Goal: Contribute content: Add original content to the website for others to see

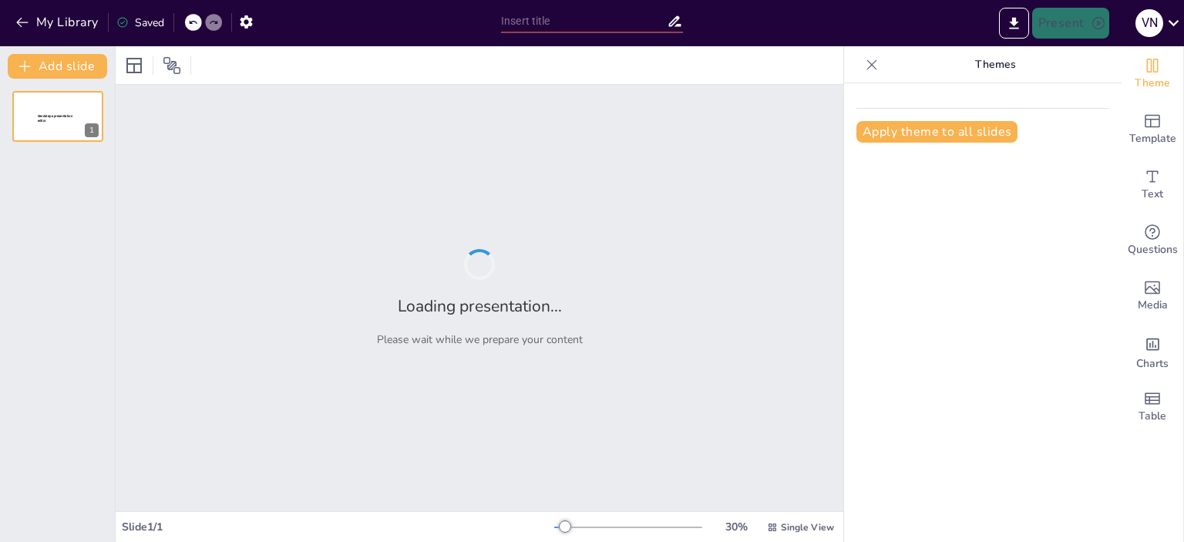
type input "Исторический путь австралийского виноделия: от первых лоз до мирового признания"
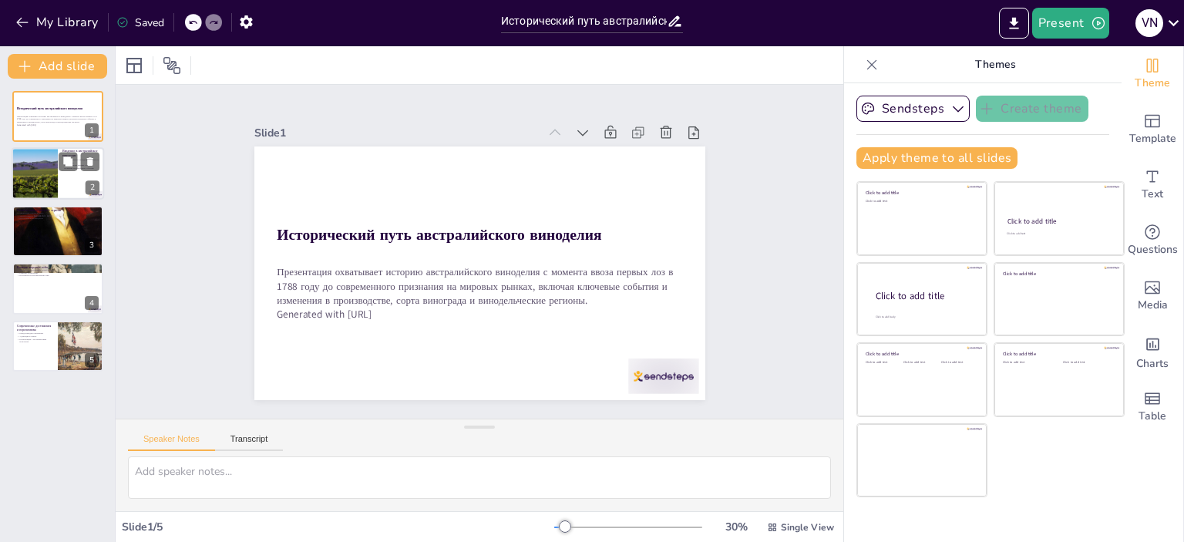
click at [42, 187] on div at bounding box center [35, 174] width 94 height 52
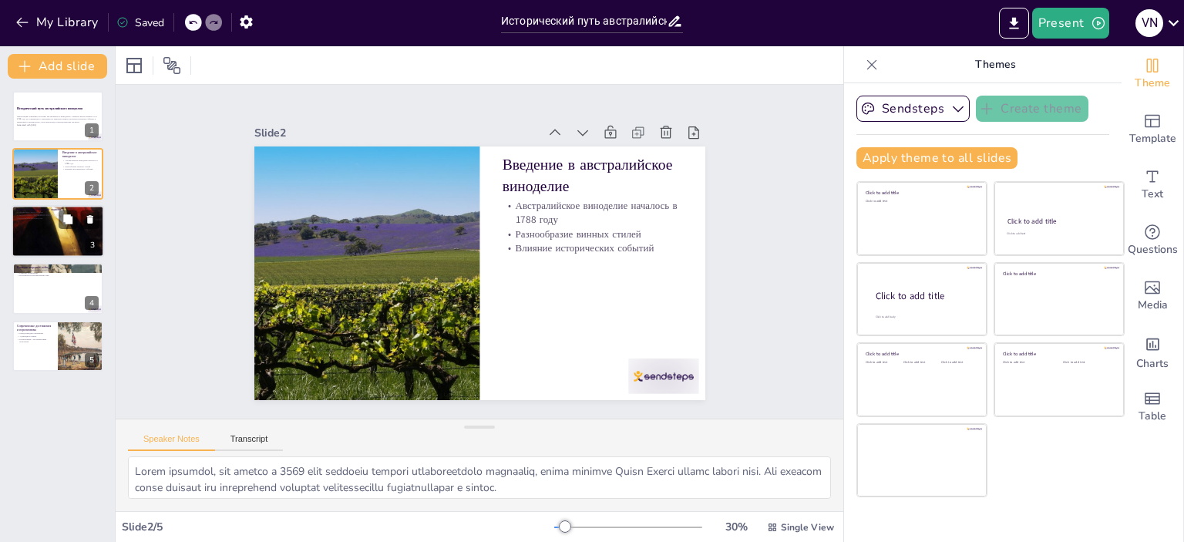
click at [45, 227] on div at bounding box center [58, 231] width 92 height 123
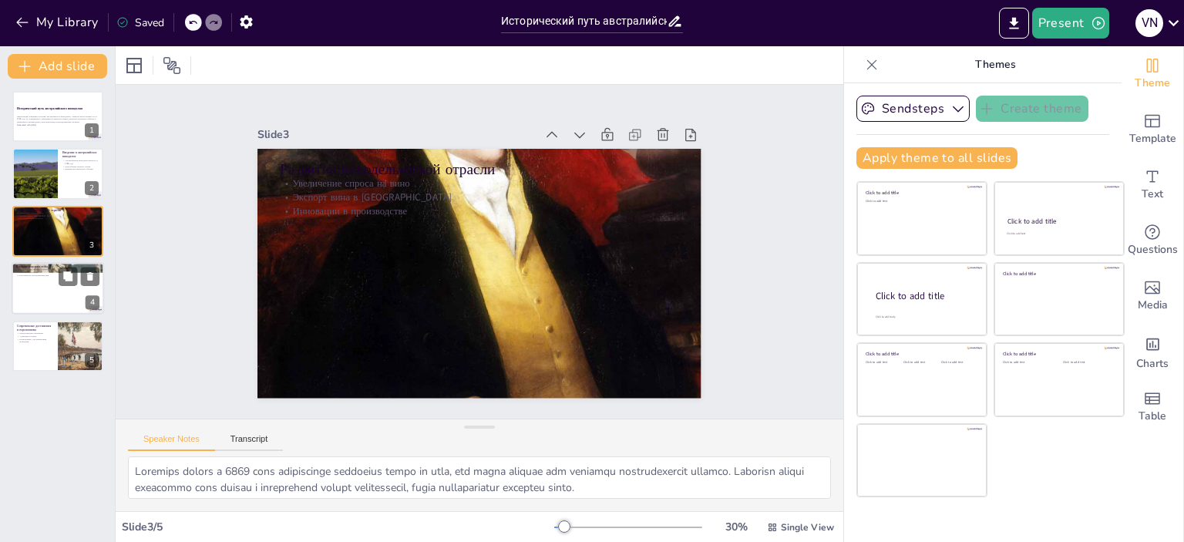
click at [49, 302] on div at bounding box center [58, 288] width 92 height 52
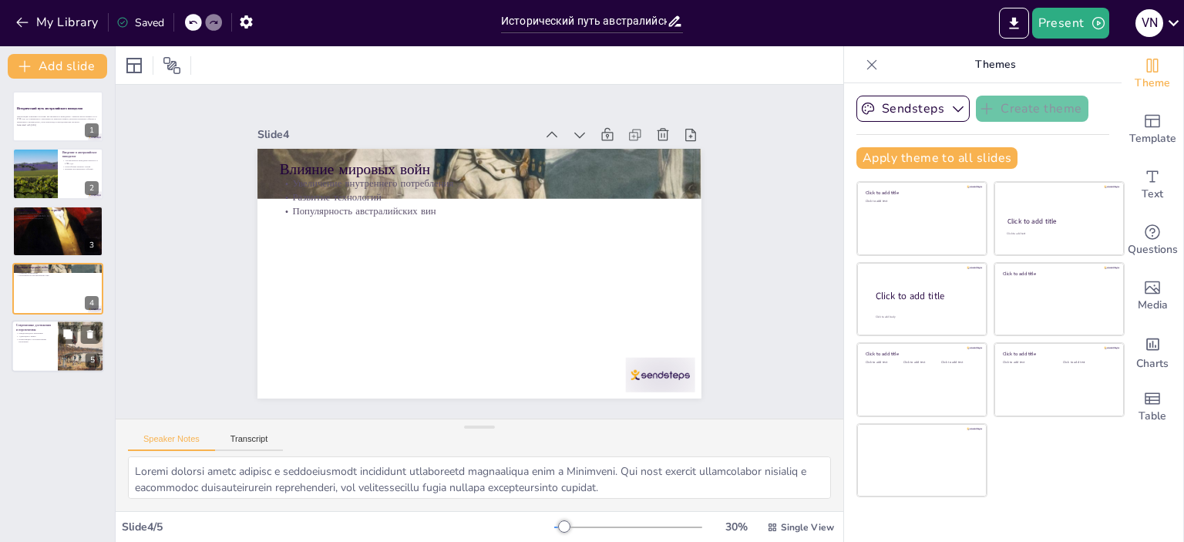
click at [36, 354] on div at bounding box center [58, 346] width 92 height 52
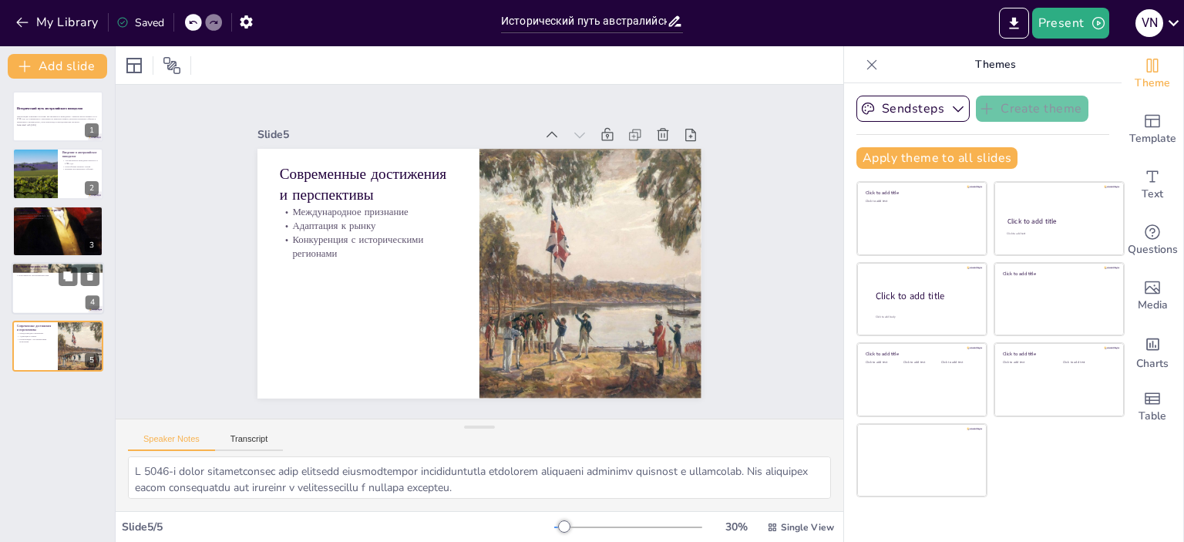
click at [40, 292] on div at bounding box center [58, 288] width 92 height 52
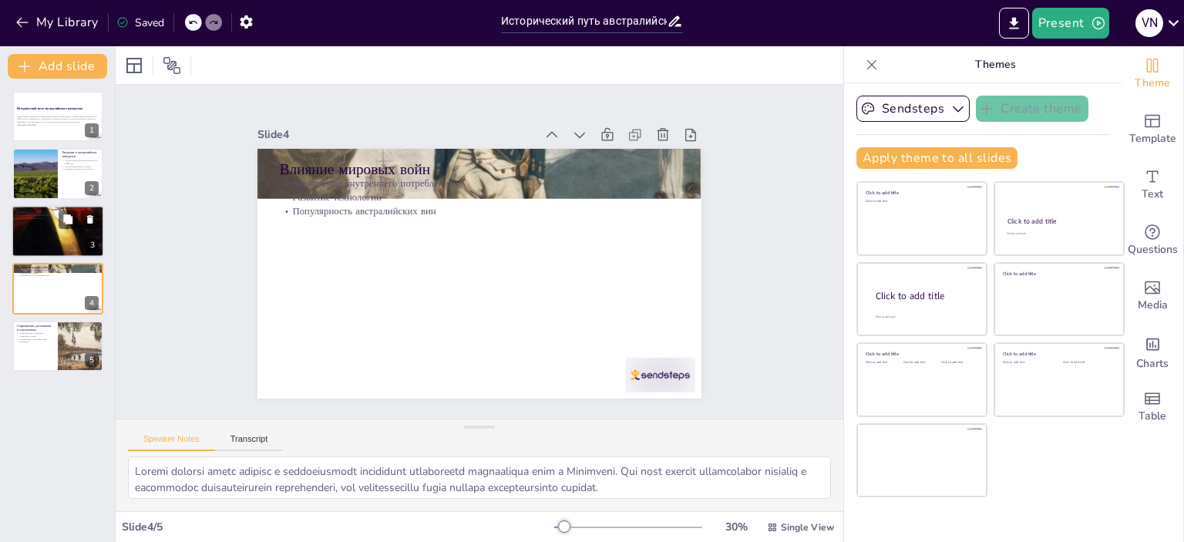
click at [47, 234] on div at bounding box center [58, 231] width 92 height 123
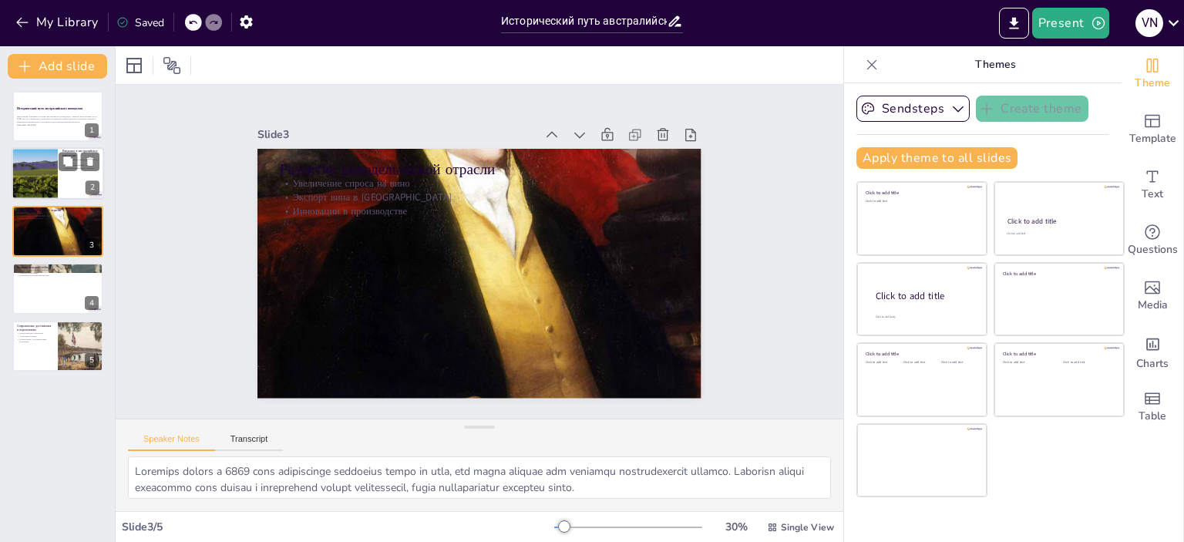
click at [59, 172] on div at bounding box center [58, 174] width 92 height 52
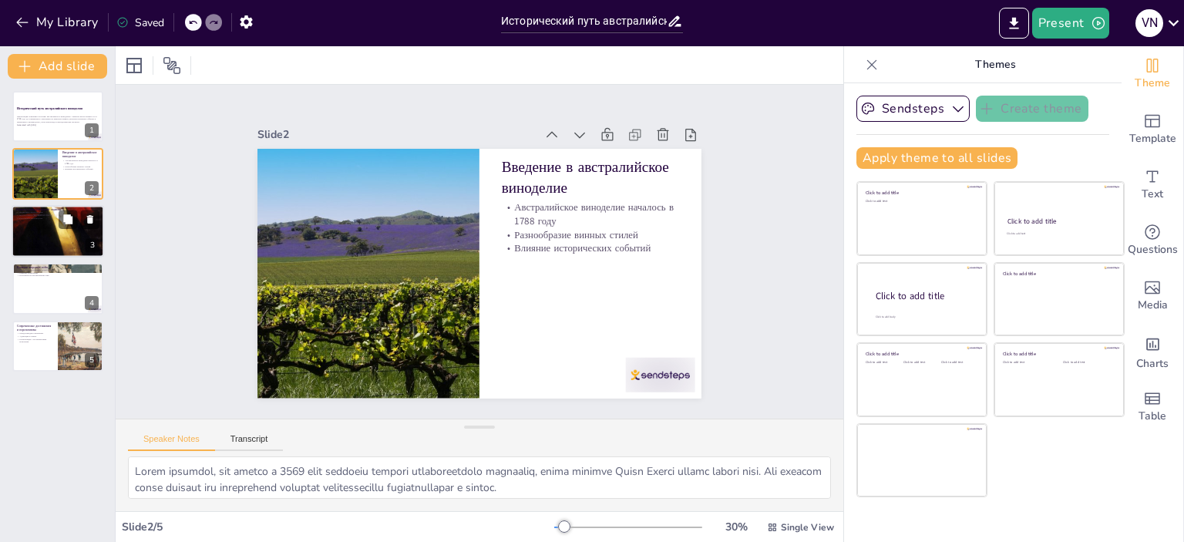
click at [59, 234] on div at bounding box center [58, 231] width 92 height 123
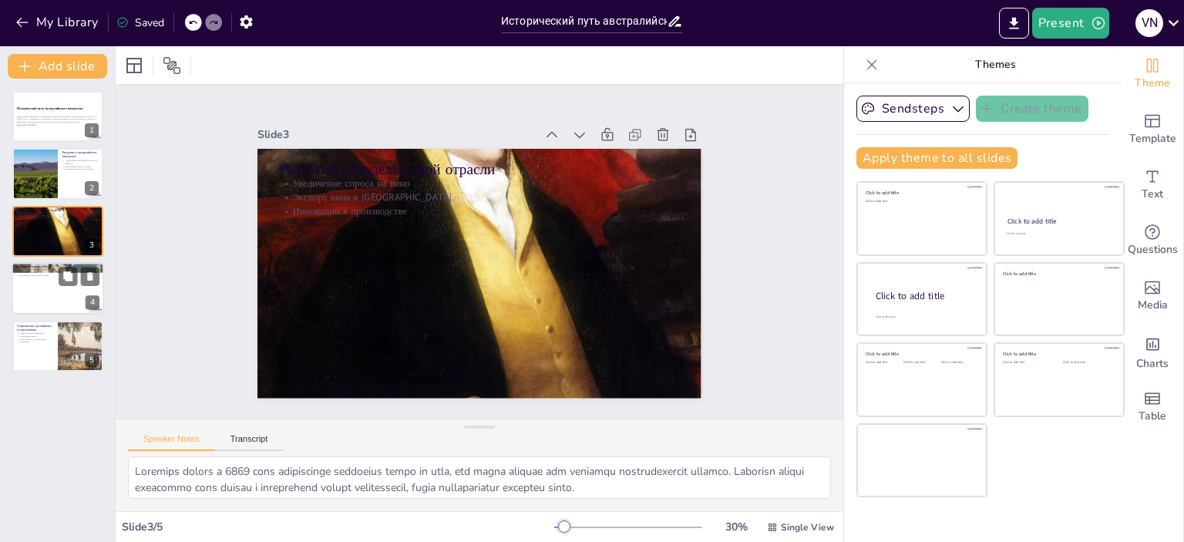
click at [43, 287] on div at bounding box center [58, 288] width 92 height 52
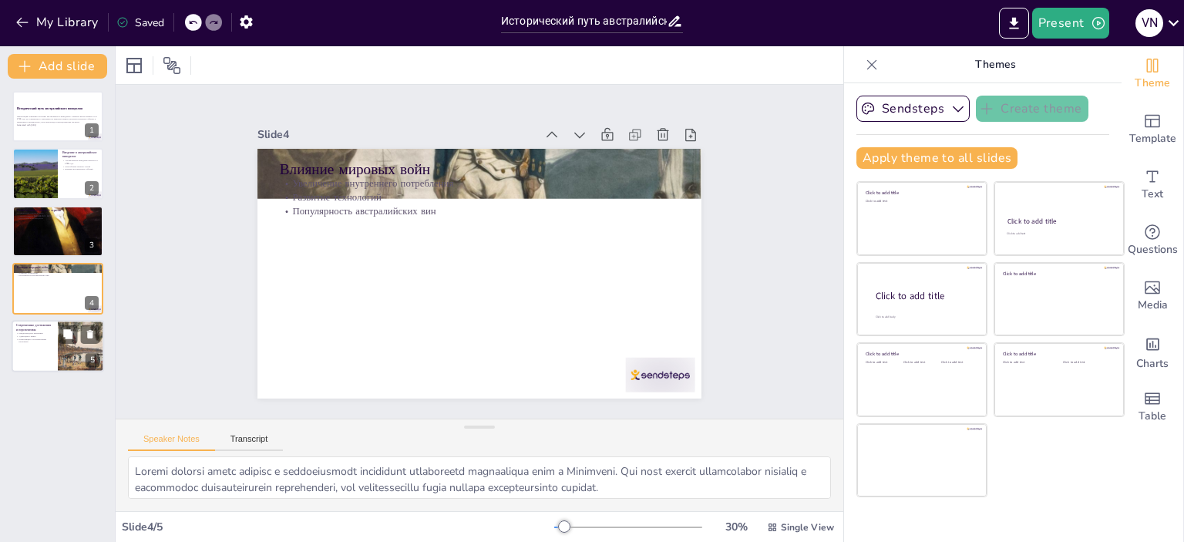
click at [31, 345] on div at bounding box center [58, 346] width 92 height 52
type textarea "L 8616-i dolor sitametconsec adip elitsedd eiusmodtempor incididuntutla etdolor…"
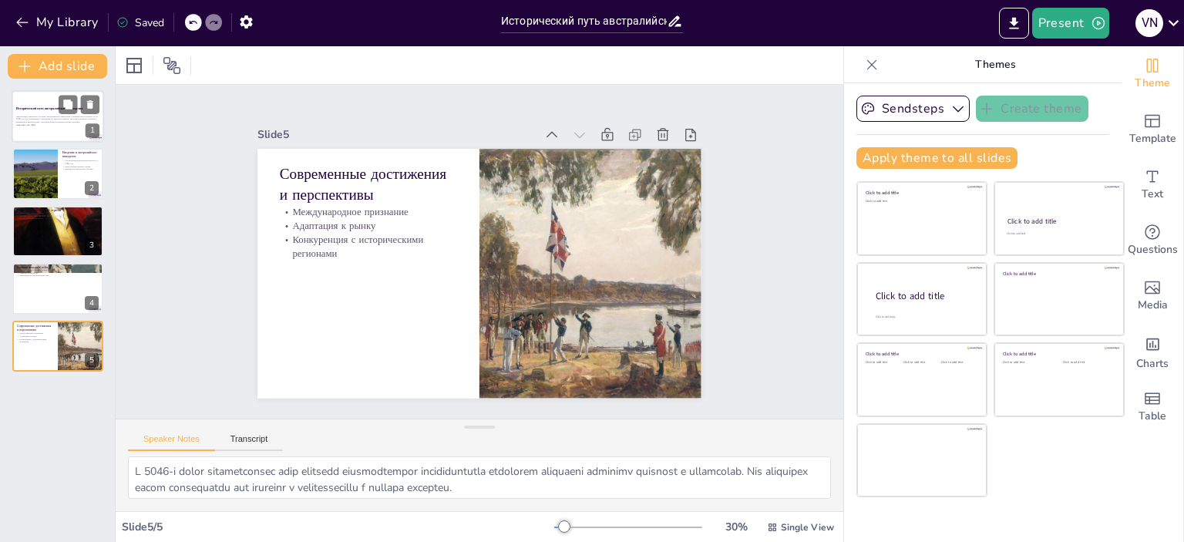
click at [27, 118] on p "Презентация охватывает историю австралийского виноделия с момента ввоза первых …" at bounding box center [57, 119] width 83 height 8
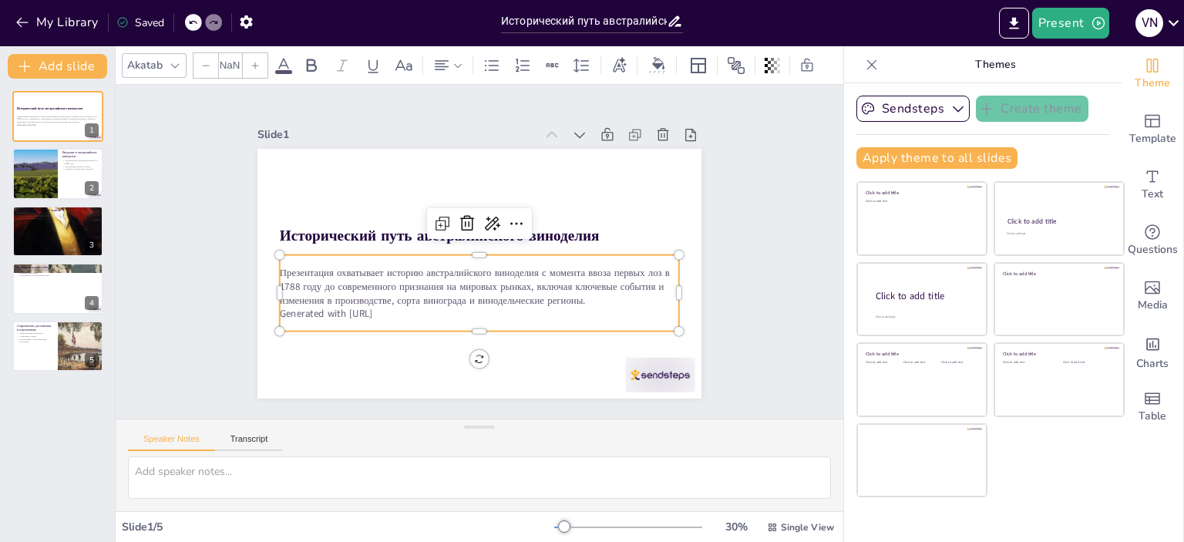
type input "32"
click at [399, 283] on p "Generated with [URL]" at bounding box center [504, 195] width 371 height 175
click at [399, 283] on p "Generated with [URL]" at bounding box center [454, 195] width 371 height 175
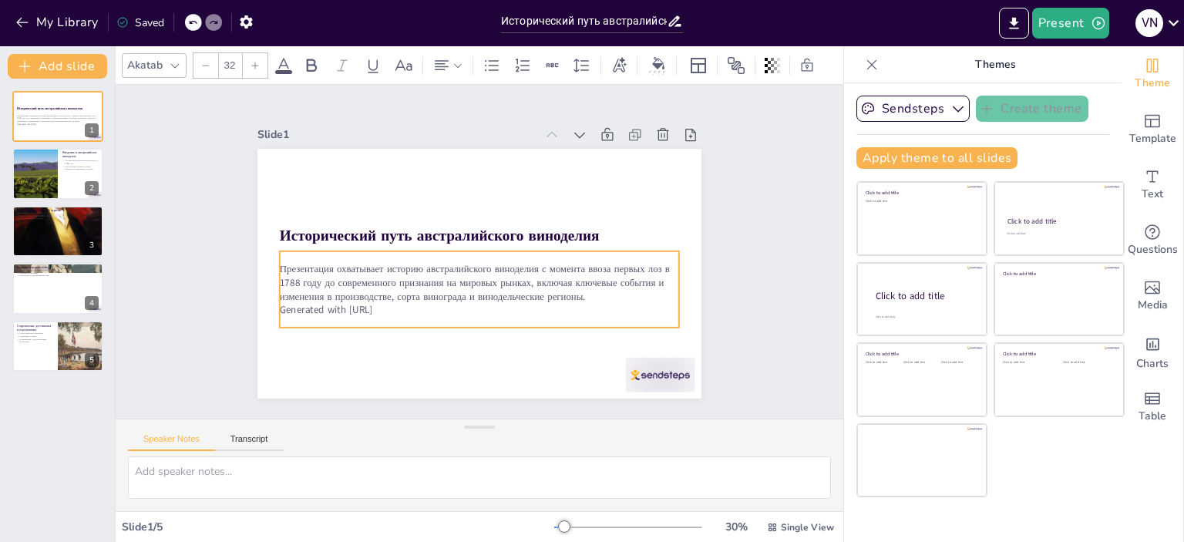
click at [399, 264] on p "Generated with [URL]" at bounding box center [462, 196] width 384 height 136
click at [735, 298] on div "Slide 1 Исторический путь австралийского виноделия Презентация охватывает истор…" at bounding box center [479, 252] width 758 height 408
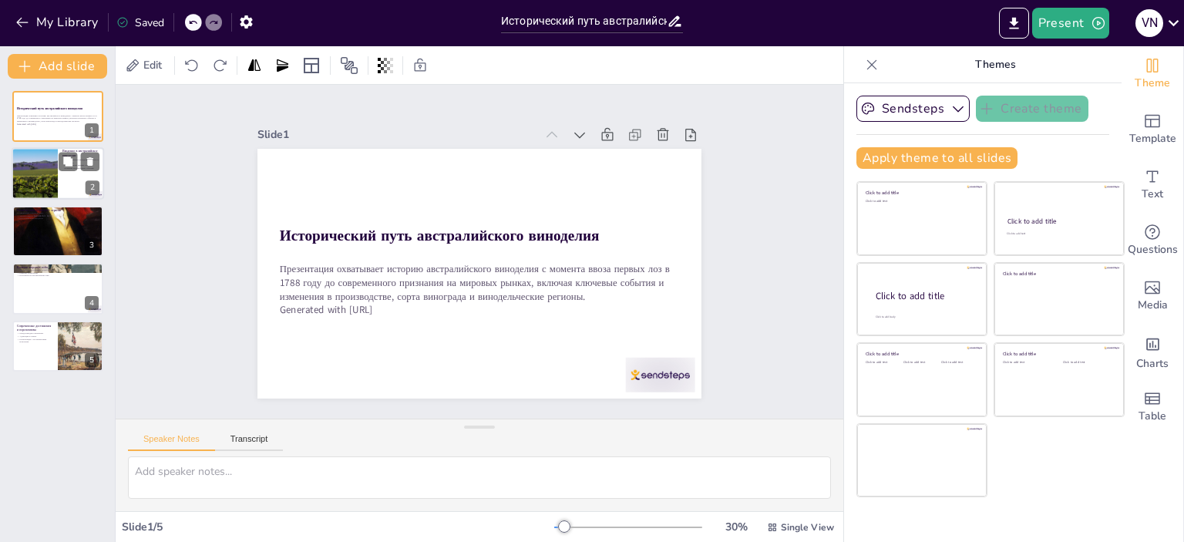
click at [62, 186] on div at bounding box center [58, 174] width 92 height 52
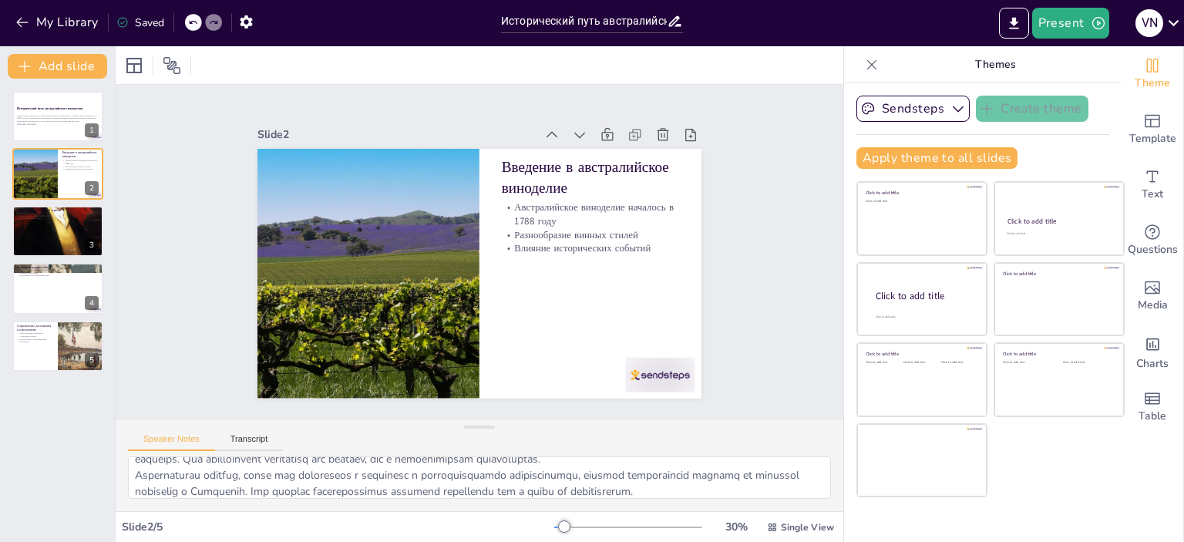
scroll to position [68, 0]
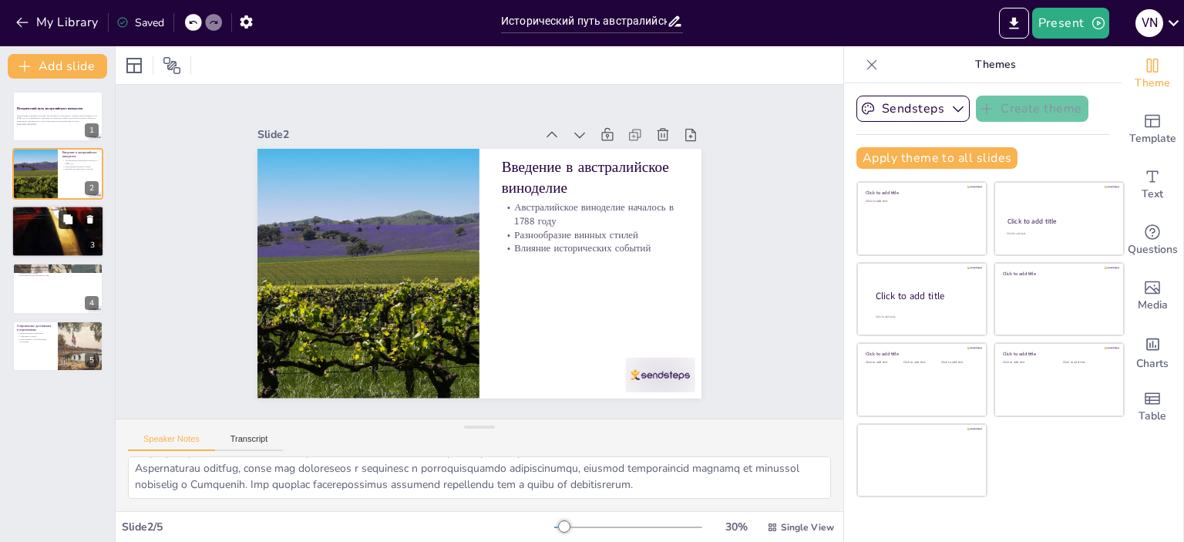
click at [62, 224] on icon at bounding box center [67, 218] width 11 height 11
type textarea "Loremips dolors a 7993 cons adipiscinge seddoeius tempo in utla, etd magna aliq…"
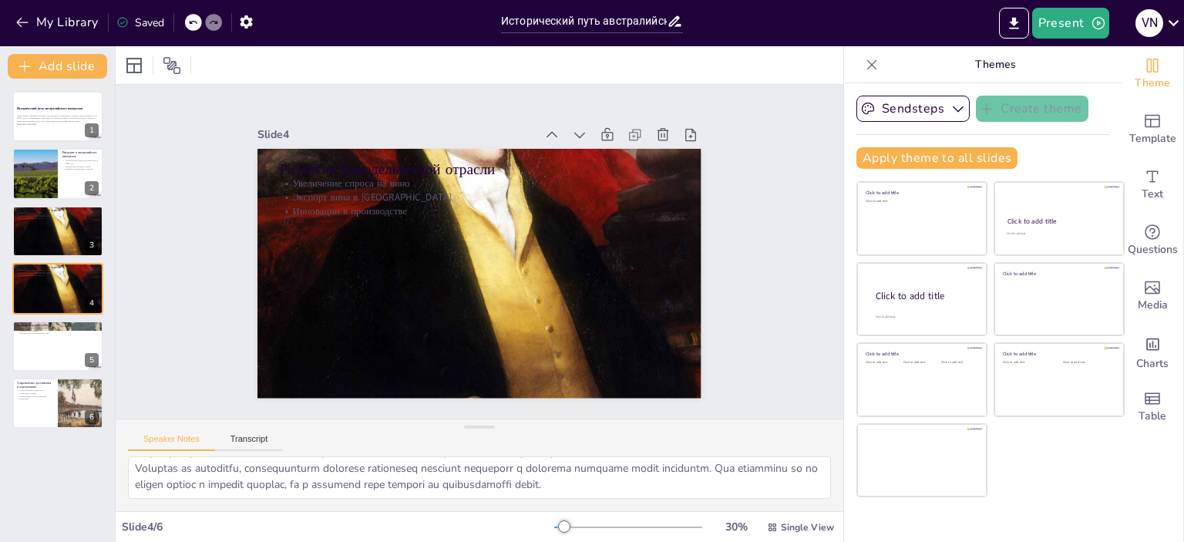
scroll to position [0, 0]
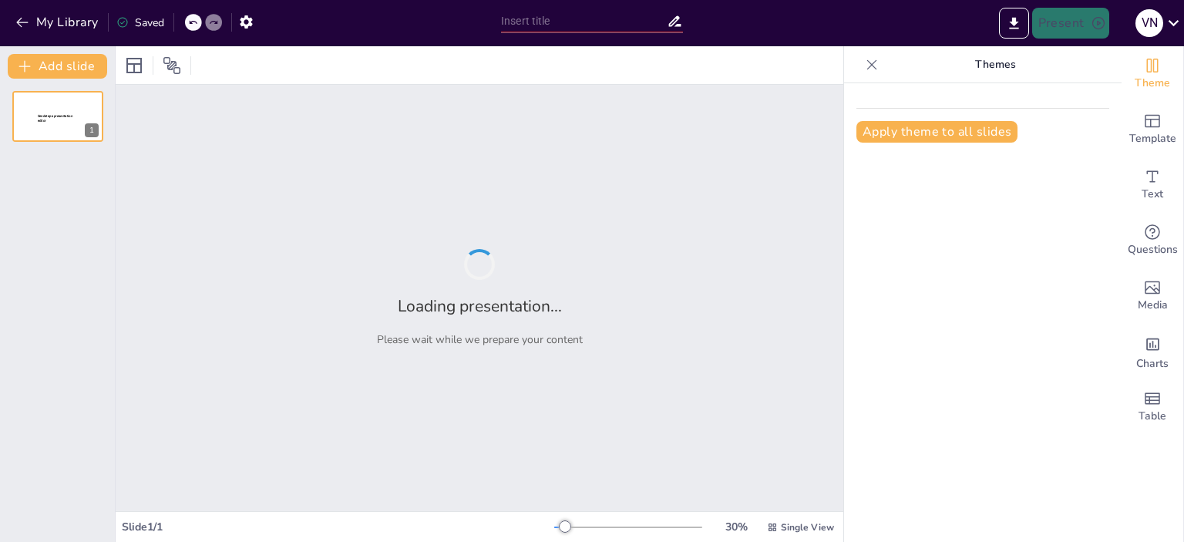
type input "Виноделие Австралии: История, география, сорта"
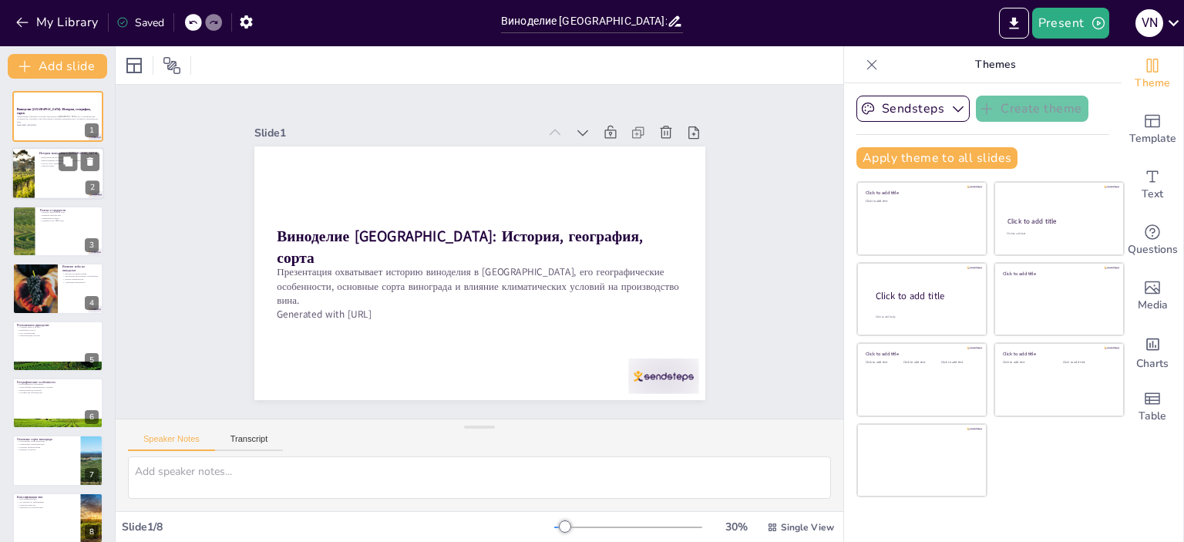
click at [52, 172] on div at bounding box center [58, 174] width 92 height 52
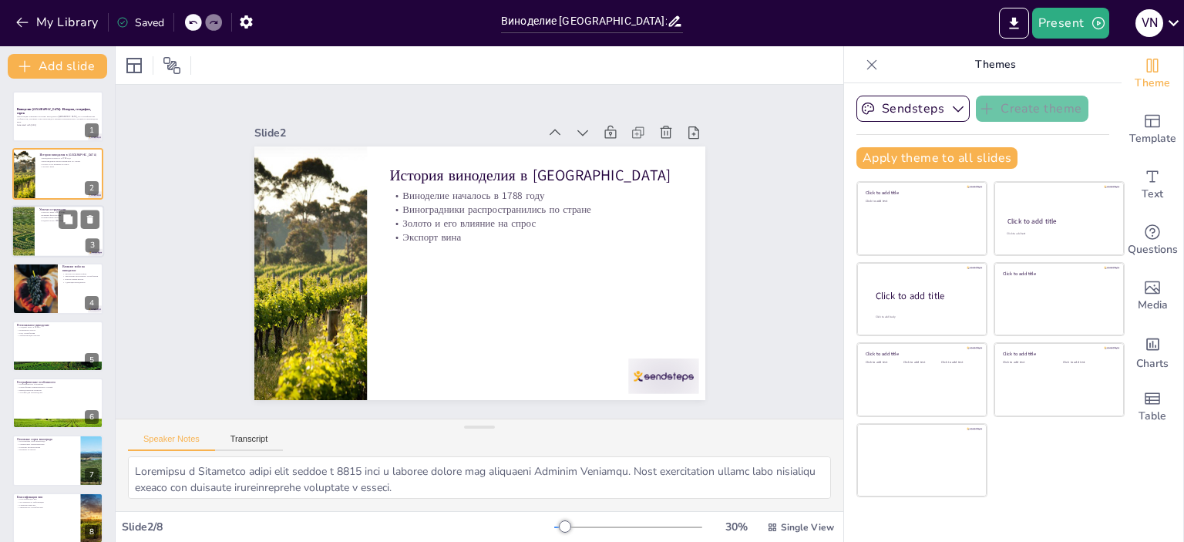
click at [52, 230] on div at bounding box center [58, 231] width 92 height 52
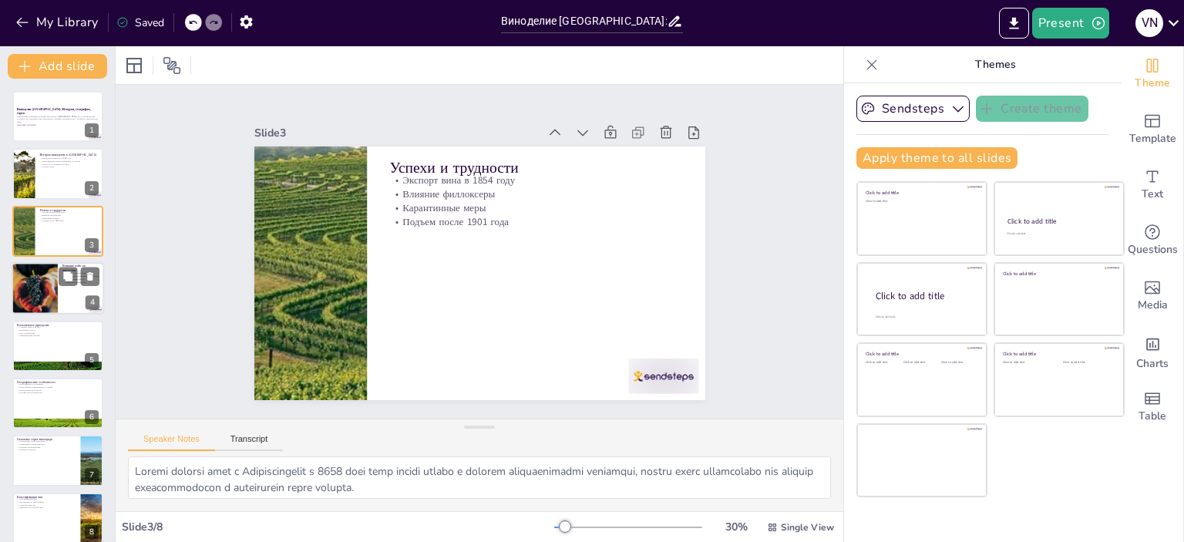
click at [49, 281] on div at bounding box center [34, 288] width 78 height 52
type textarea "Во время Второй мировой войны экспорт вина в Британию практически прекратился, …"
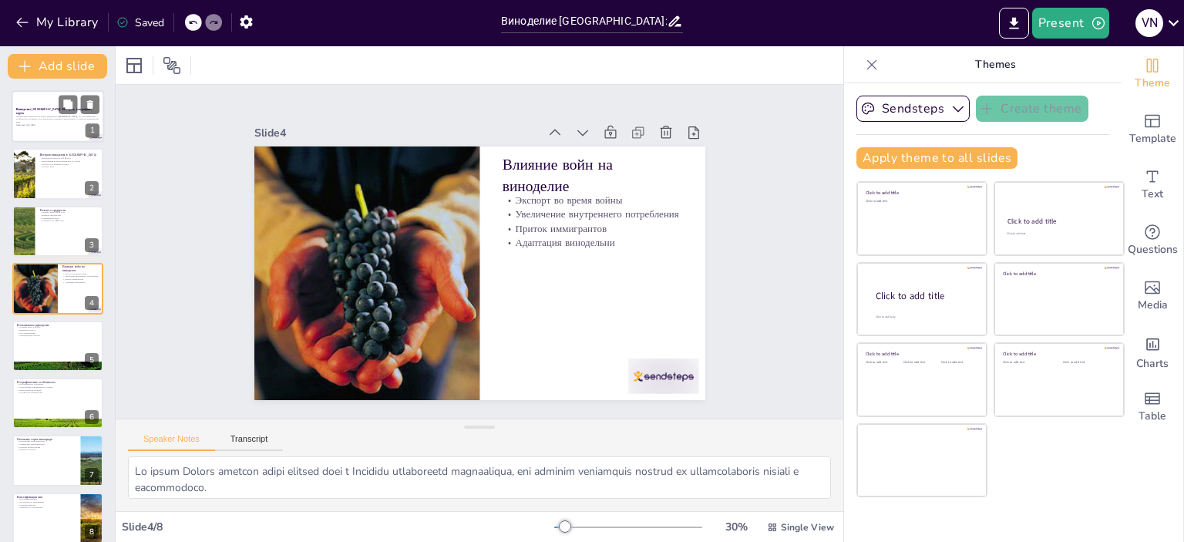
click at [72, 125] on div "Презентация охватывает историю виноделия в Австралии, его географические особен…" at bounding box center [57, 120] width 83 height 11
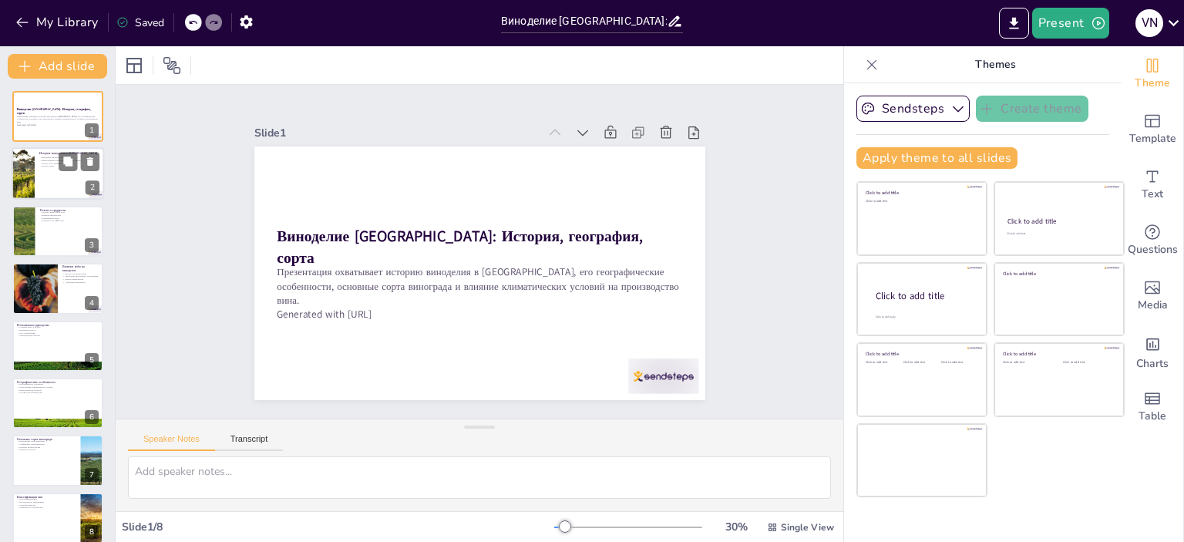
click at [72, 182] on div at bounding box center [58, 174] width 92 height 52
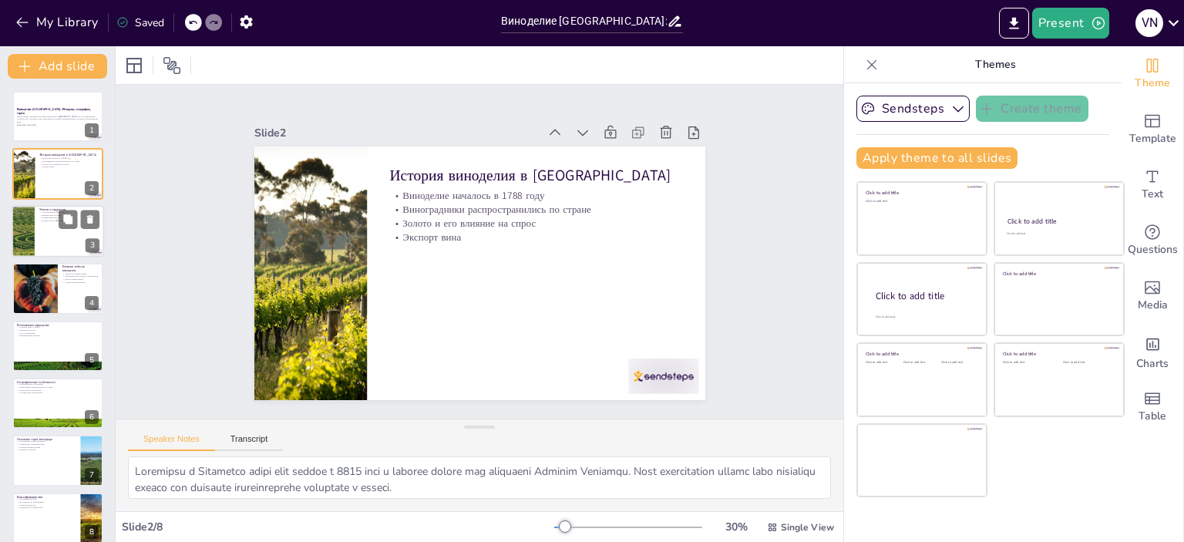
click at [59, 237] on div at bounding box center [58, 231] width 92 height 52
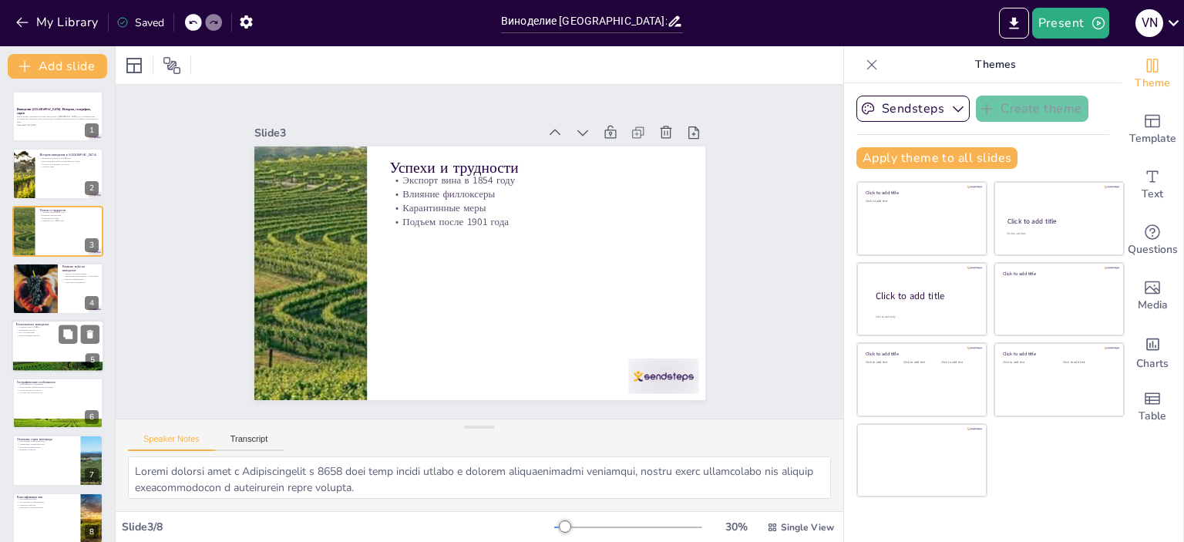
click at [50, 334] on p "Либерализация законов" at bounding box center [57, 335] width 83 height 3
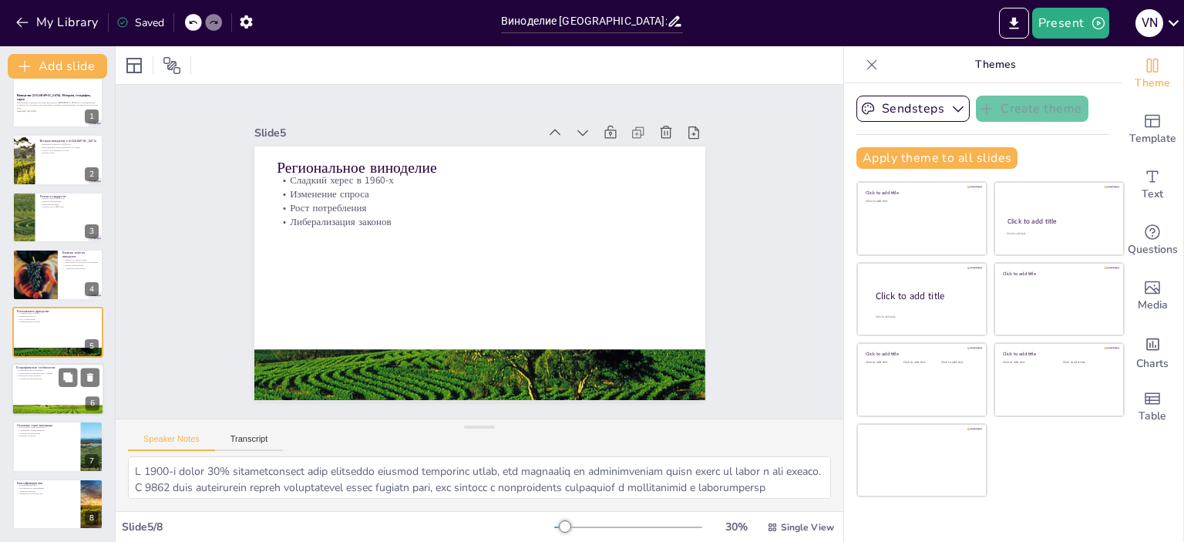
click at [49, 378] on p "Условия для производства" at bounding box center [57, 378] width 83 height 3
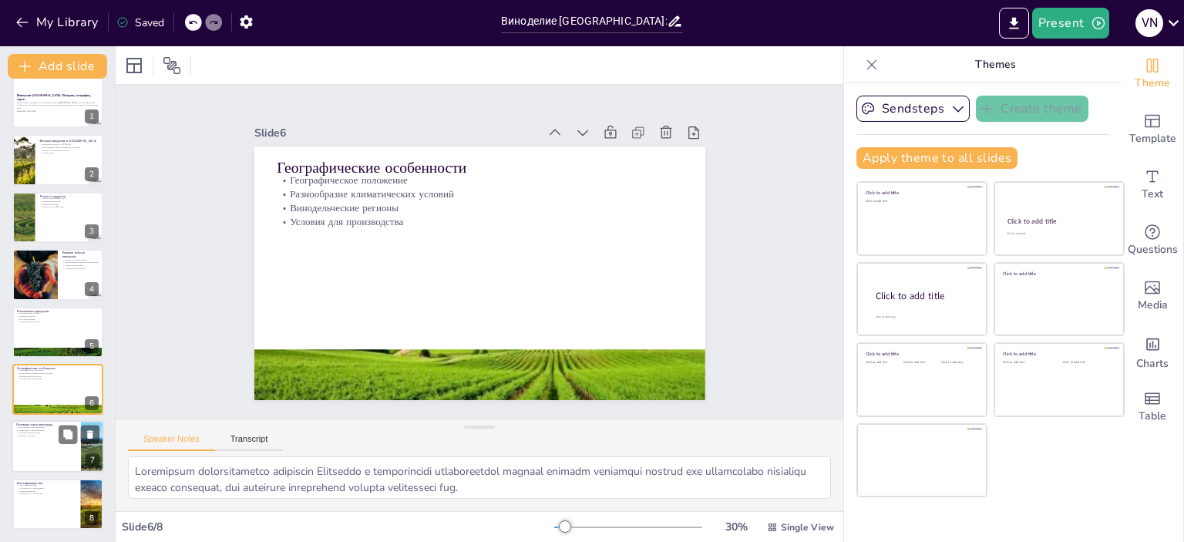
click at [37, 435] on p "Влияние на рынок" at bounding box center [46, 436] width 60 height 3
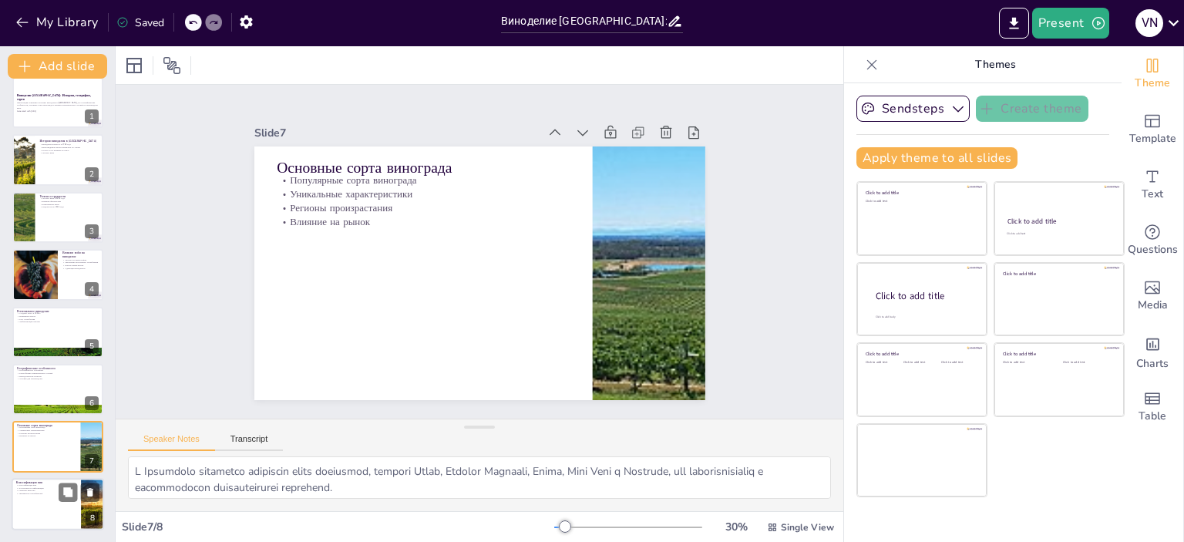
click at [43, 494] on div at bounding box center [58, 504] width 92 height 52
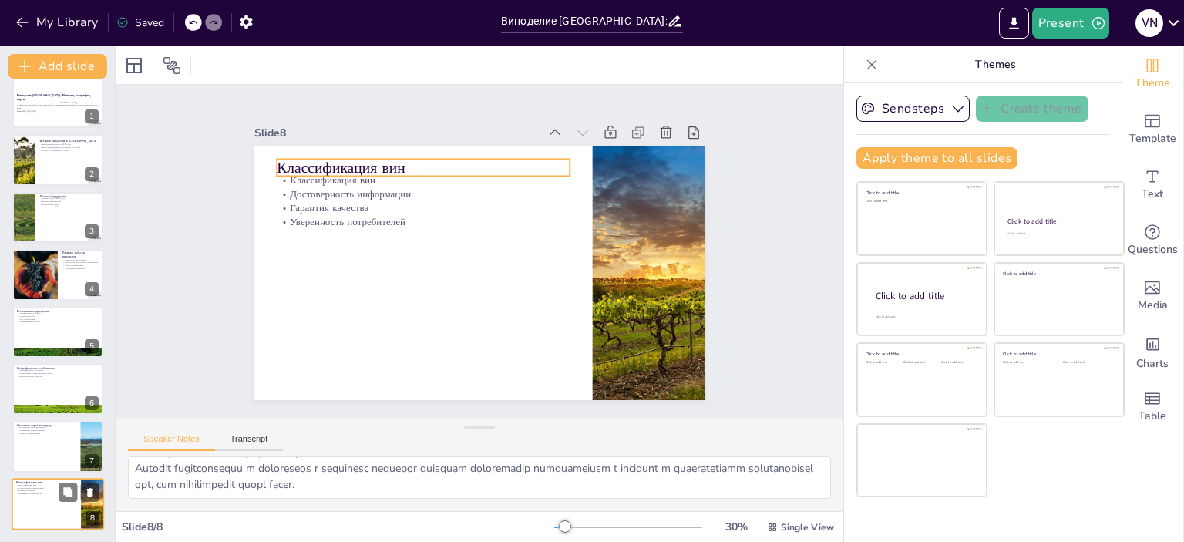
scroll to position [13, 0]
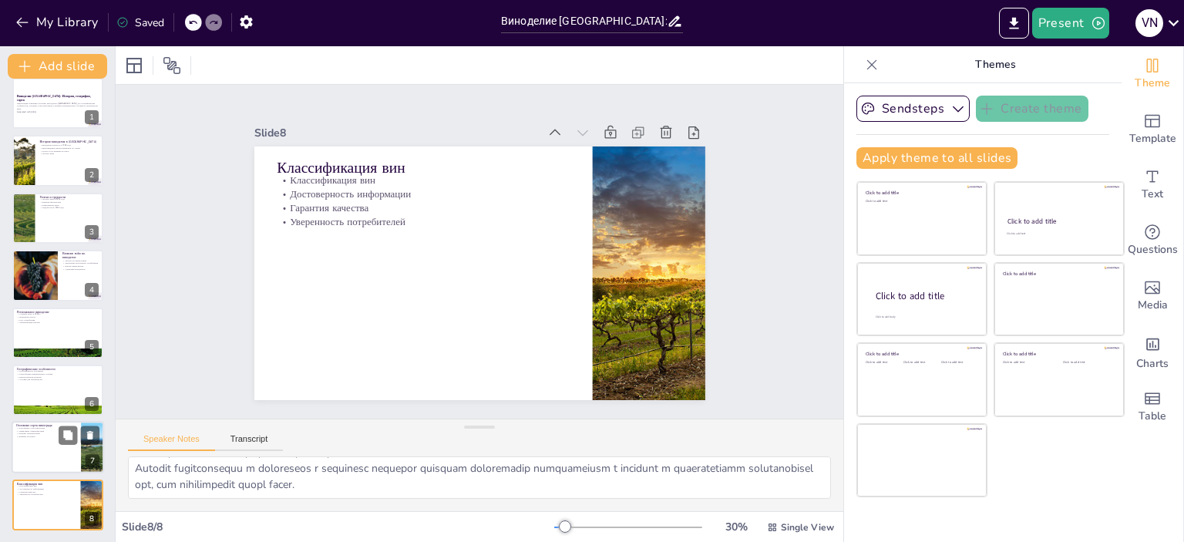
click at [46, 440] on div at bounding box center [58, 448] width 92 height 52
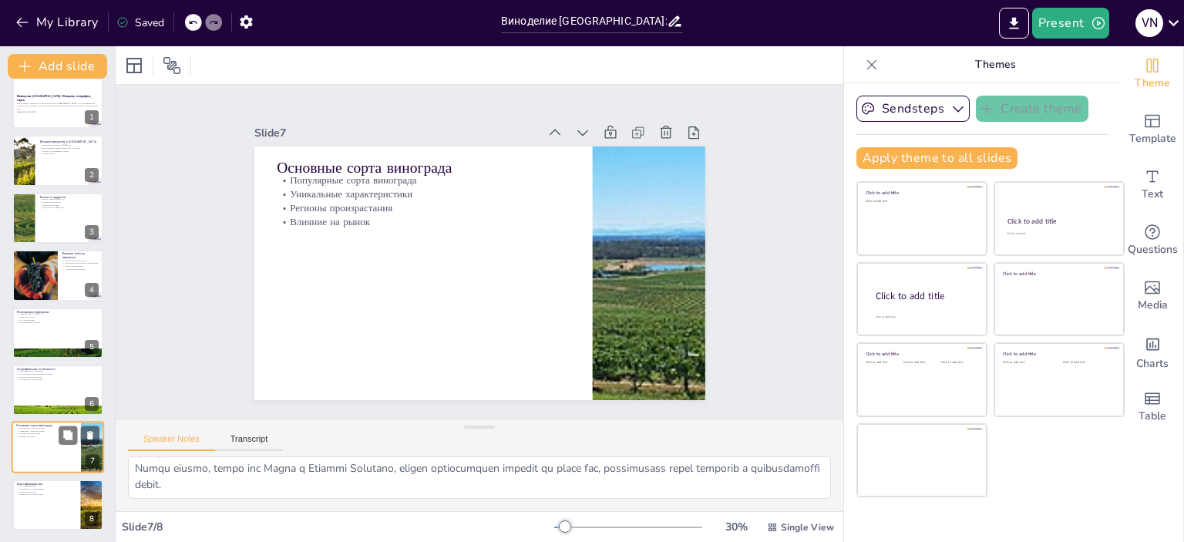
scroll to position [14, 0]
click at [46, 368] on p "Географическое положение" at bounding box center [57, 369] width 83 height 3
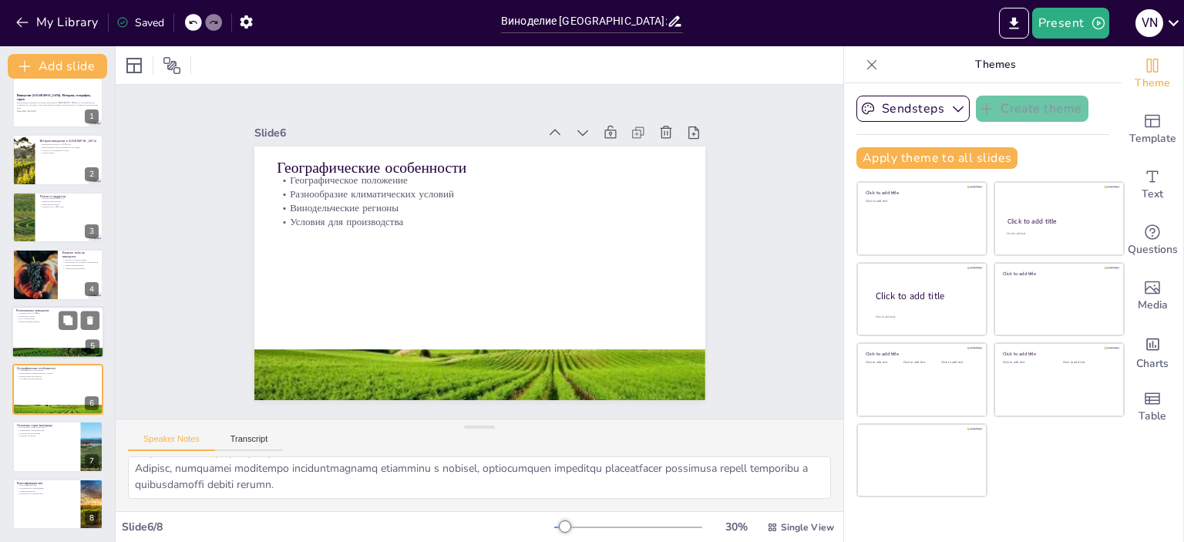
click at [48, 329] on div at bounding box center [58, 332] width 92 height 52
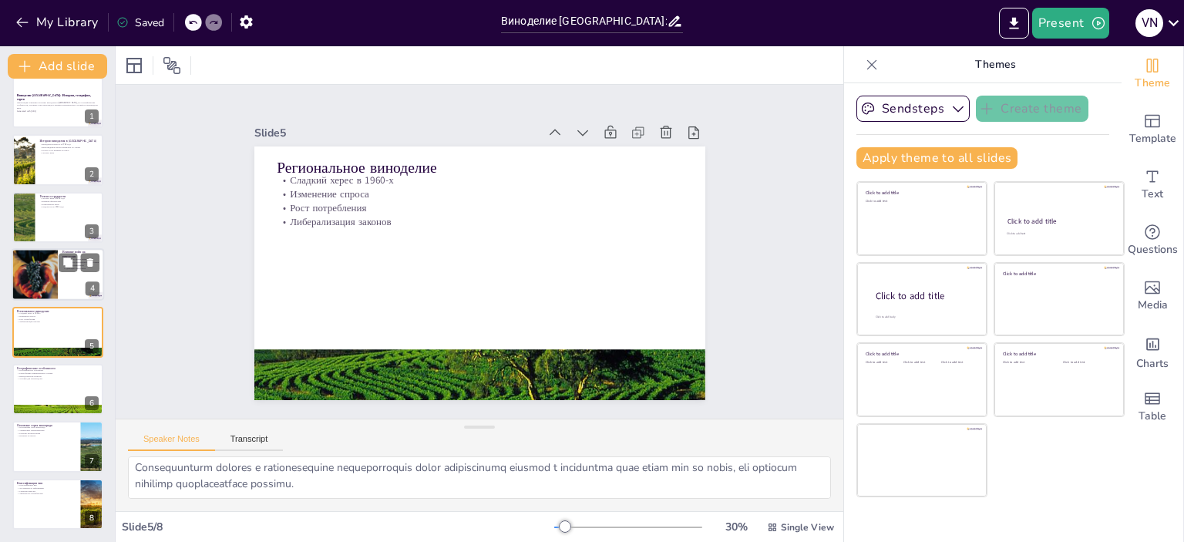
click at [48, 274] on div at bounding box center [34, 274] width 78 height 52
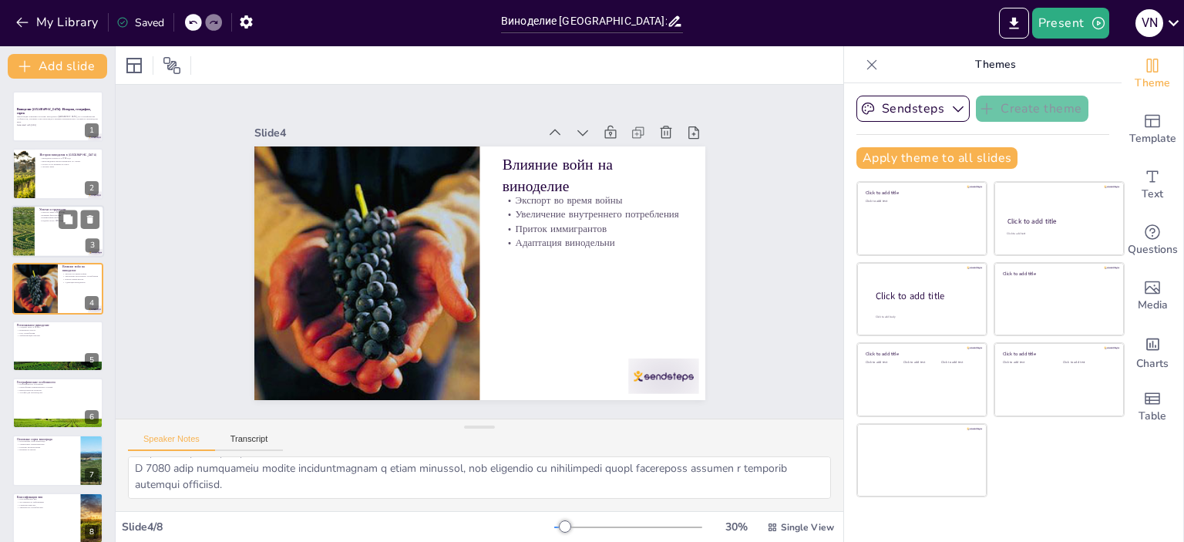
click at [59, 235] on div at bounding box center [58, 231] width 92 height 52
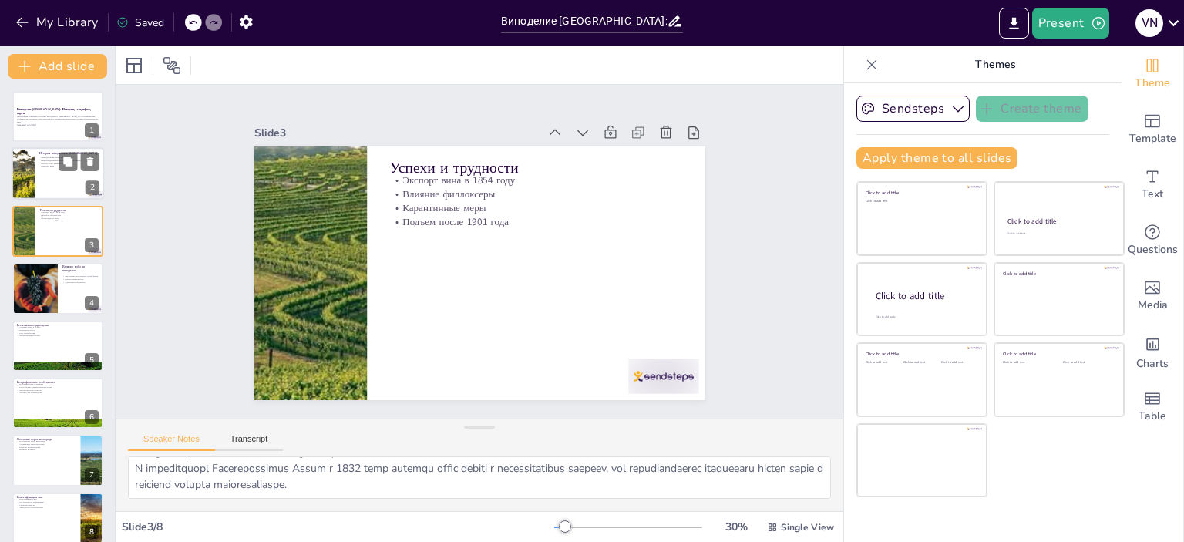
click at [46, 178] on div at bounding box center [58, 174] width 92 height 52
type textarea "Виноделие в Австралии берет свое начало в 1788 году с привоза первых лоз капита…"
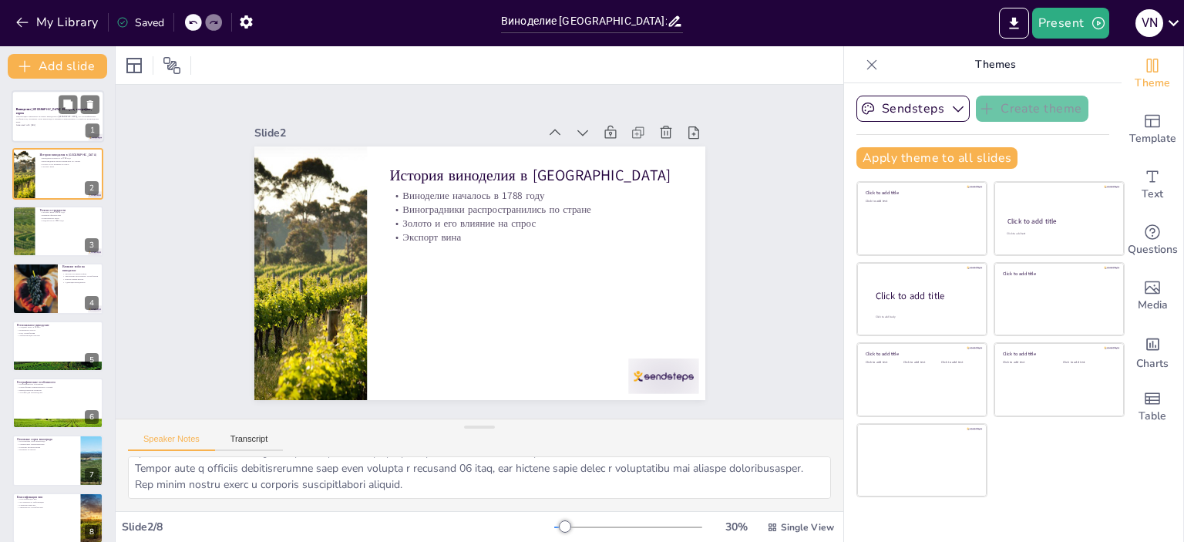
click at [49, 116] on p "Презентация охватывает историю виноделия в Австралии, его географические особен…" at bounding box center [57, 119] width 83 height 8
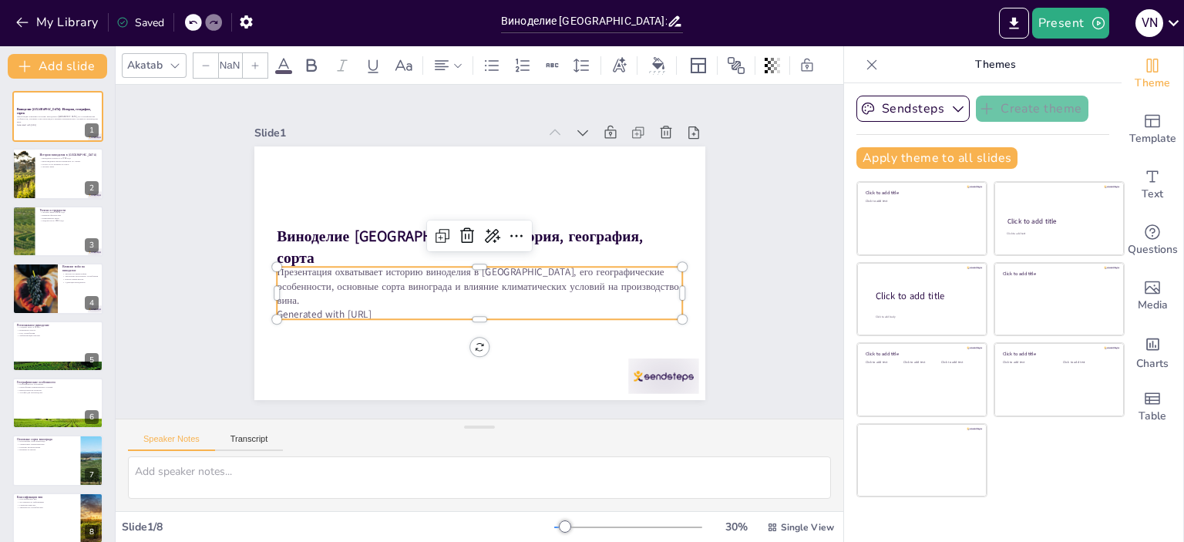
type input "32"
click at [389, 305] on p "Generated with [URL]" at bounding box center [437, 298] width 311 height 282
click at [389, 305] on p "Generated with [URL]" at bounding box center [467, 313] width 400 height 98
click at [389, 305] on p "Generated with [URL]" at bounding box center [473, 314] width 405 height 56
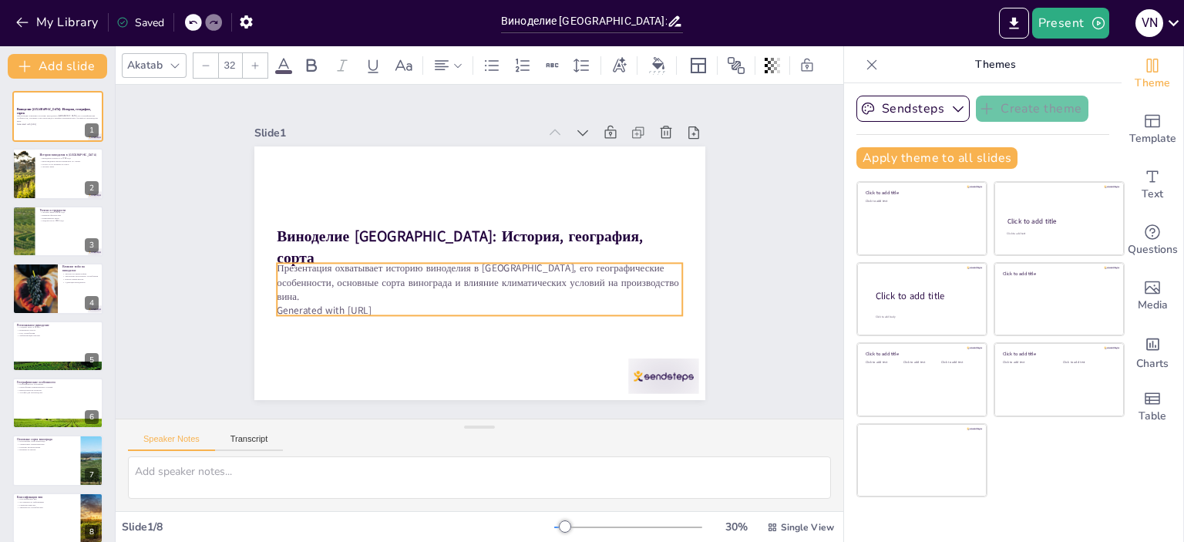
click at [389, 305] on div "Презентация охватывает историю виноделия в Австралии, его географические особен…" at bounding box center [464, 286] width 392 height 213
click at [389, 305] on div "Презентация охватывает историю виноделия в Австралии, его географические особен…" at bounding box center [447, 271] width 248 height 378
click at [398, 295] on p "Generated with [URL]" at bounding box center [455, 306] width 376 height 178
click at [398, 295] on p "Generated with [URL]" at bounding box center [436, 291] width 282 height 311
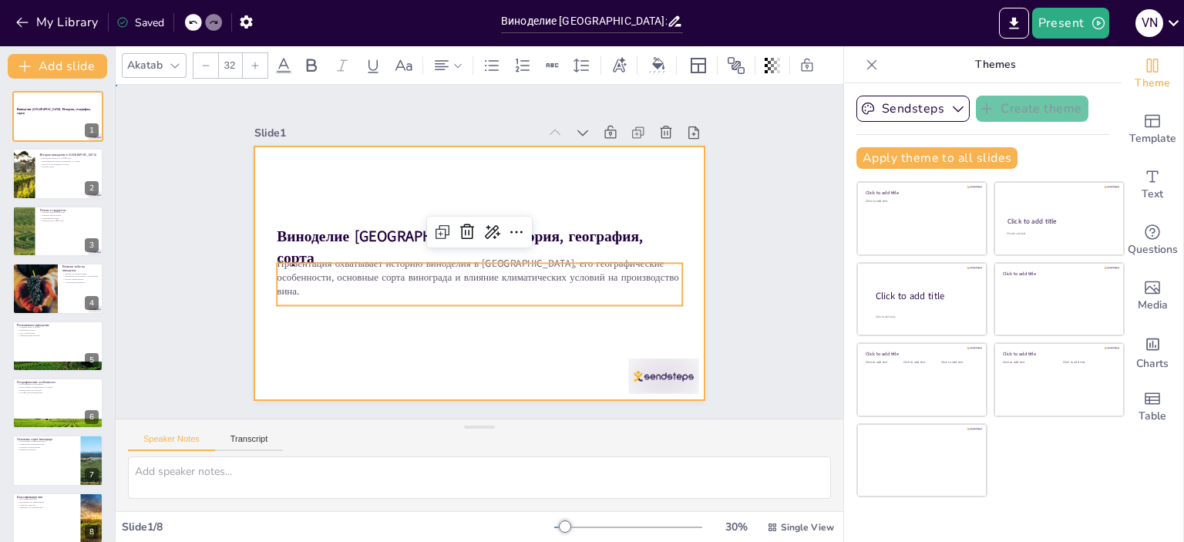
click at [379, 327] on div at bounding box center [468, 270] width 517 height 445
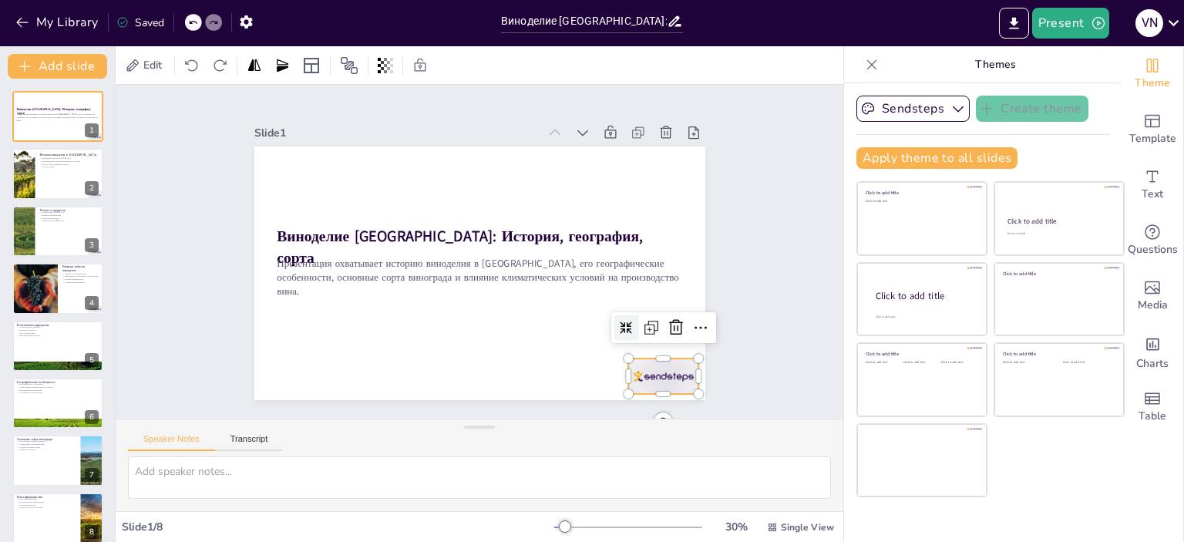
click at [641, 399] on div at bounding box center [615, 426] width 78 height 55
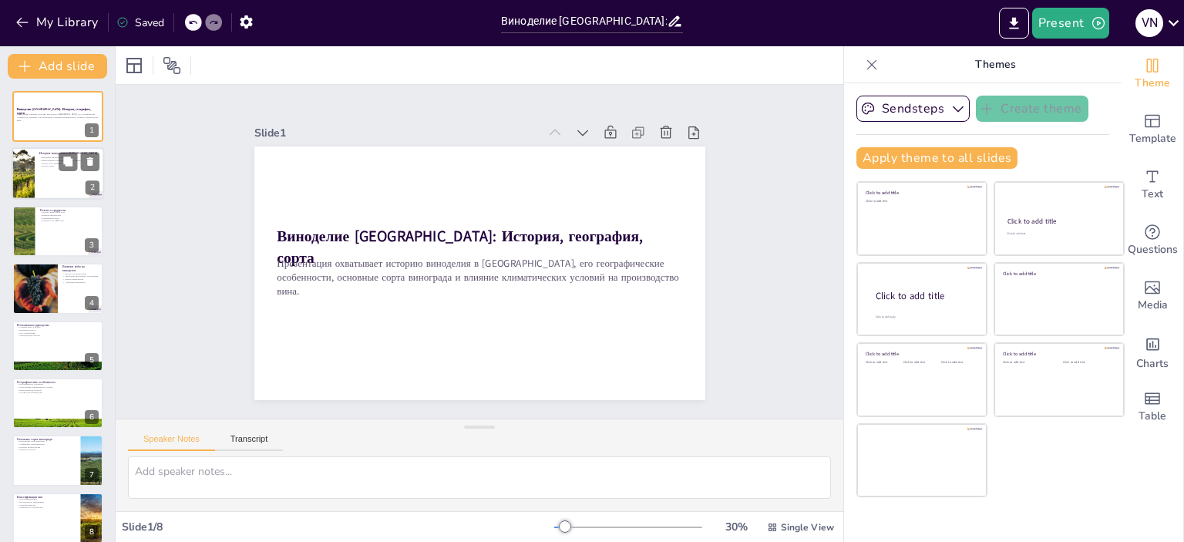
click at [52, 190] on div at bounding box center [58, 174] width 92 height 52
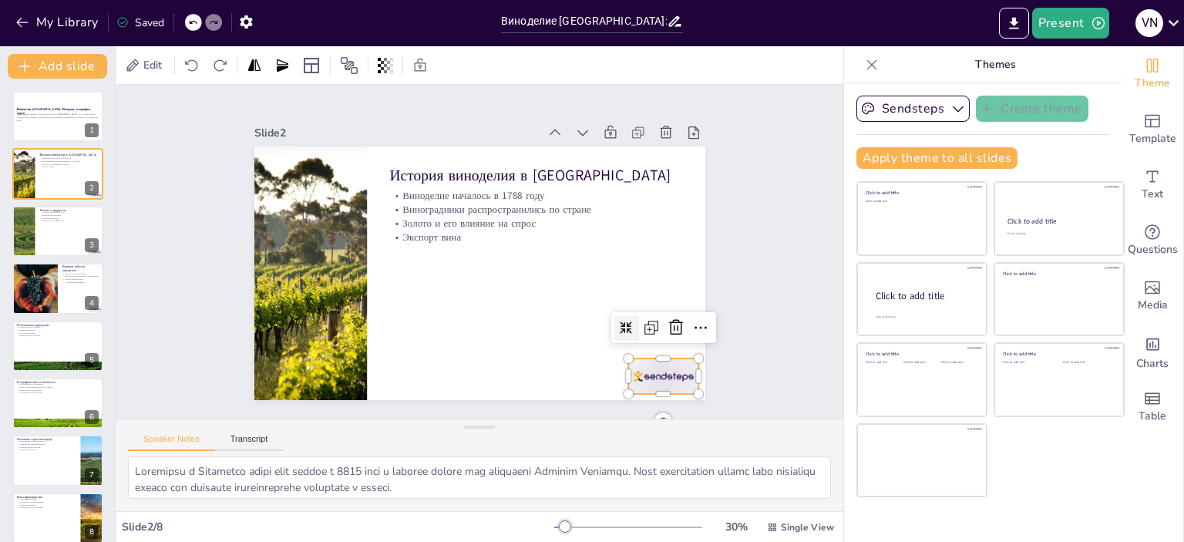
click at [641, 399] on div at bounding box center [615, 426] width 78 height 55
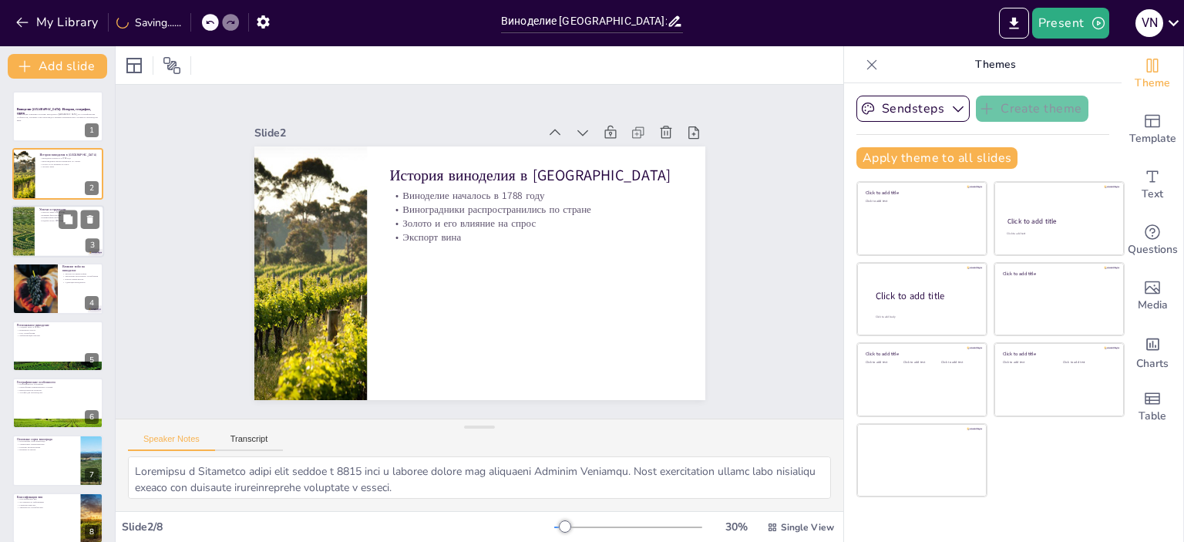
click at [60, 229] on div at bounding box center [58, 231] width 92 height 52
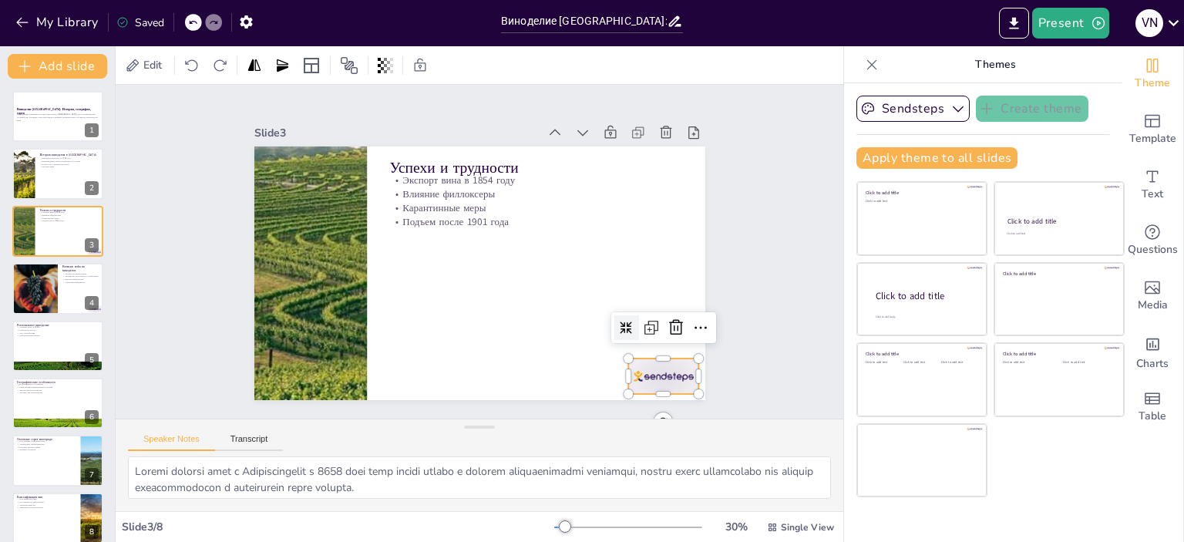
click at [594, 425] on div at bounding box center [555, 460] width 78 height 70
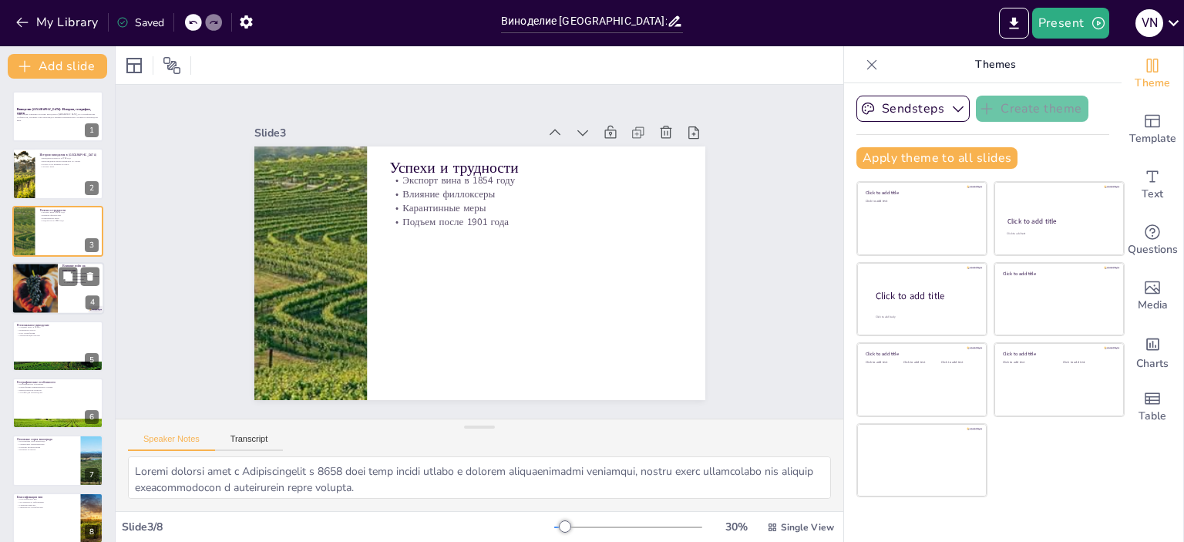
click at [31, 289] on div at bounding box center [34, 288] width 78 height 52
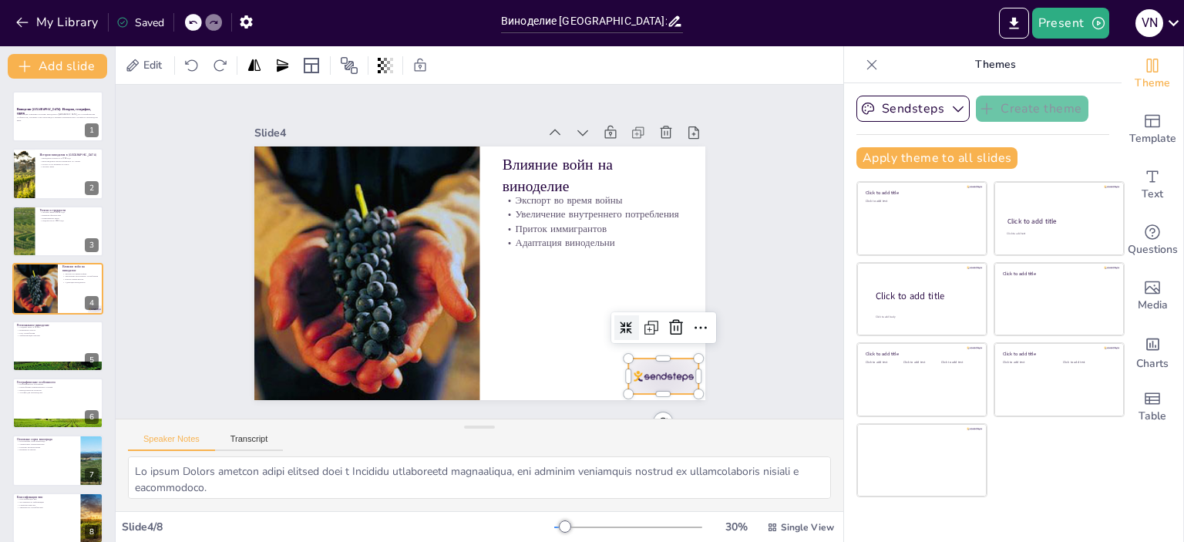
click at [522, 435] on div at bounding box center [487, 474] width 70 height 78
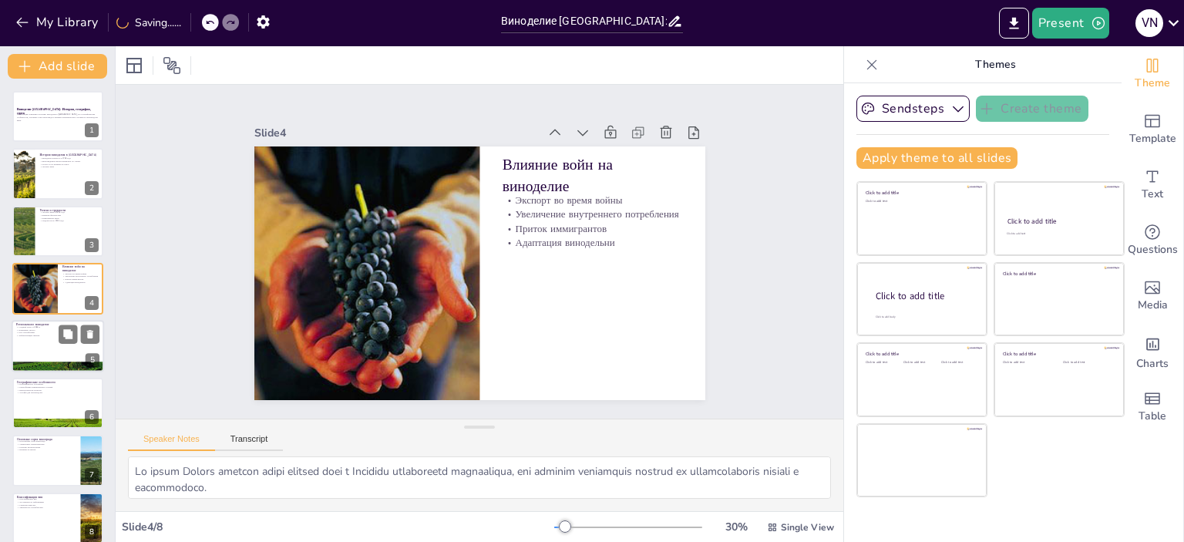
click at [45, 342] on div at bounding box center [58, 346] width 92 height 52
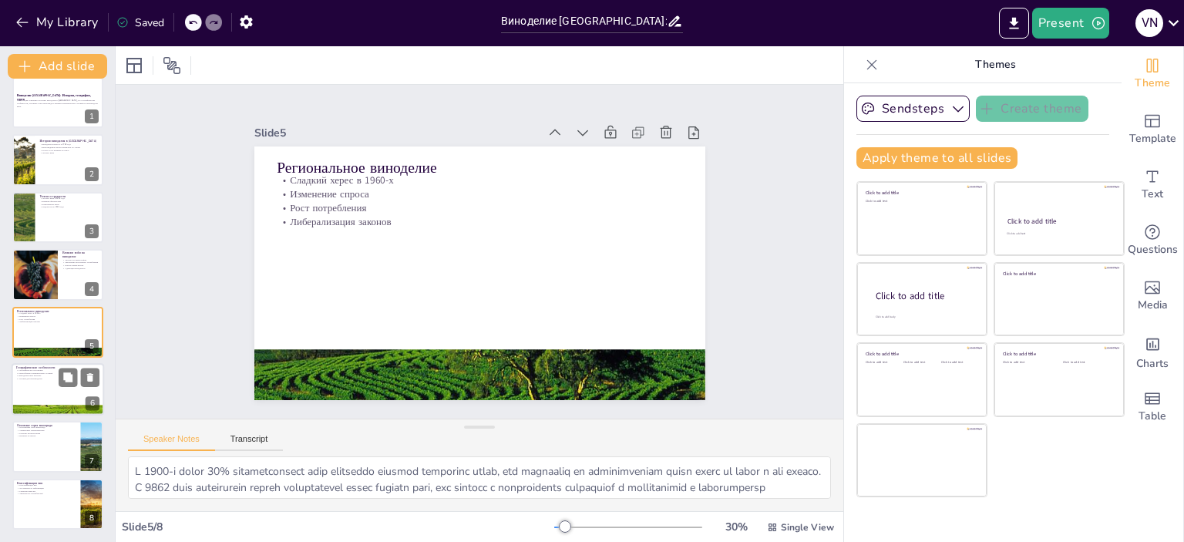
click at [40, 381] on div at bounding box center [58, 389] width 92 height 52
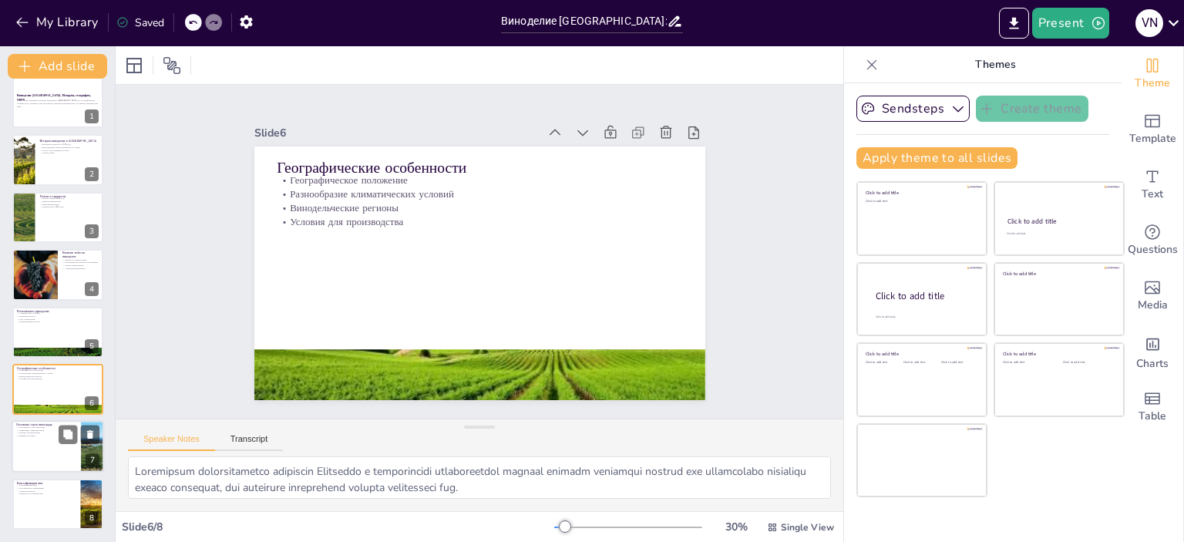
click at [55, 451] on div at bounding box center [58, 447] width 92 height 52
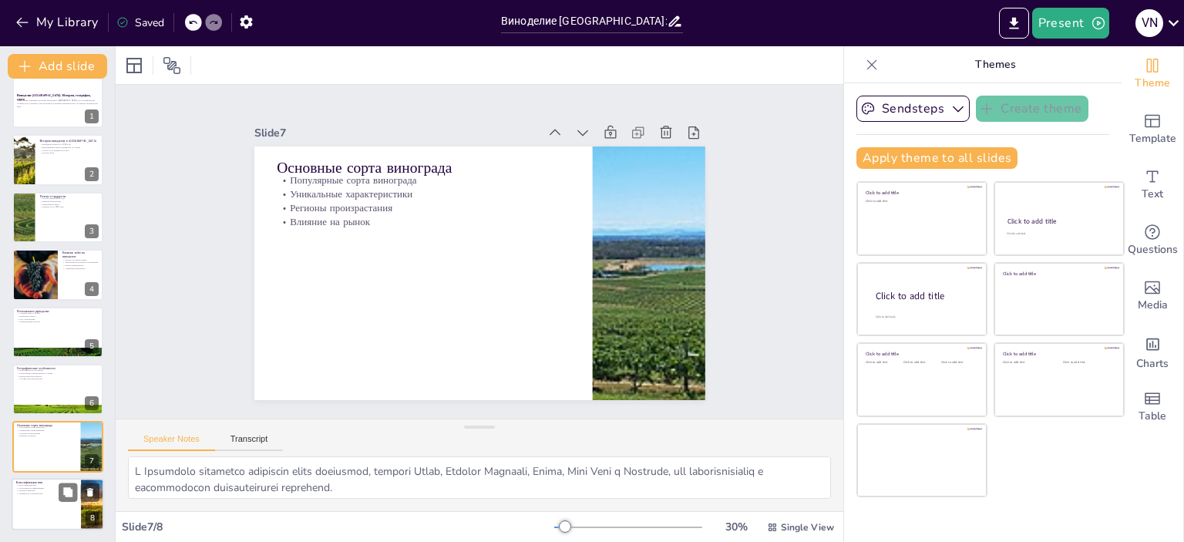
click at [40, 506] on div at bounding box center [58, 504] width 92 height 52
type textarea "Классификация вин в Австралии делится на зоны, регионы и субрегионы, что позвол…"
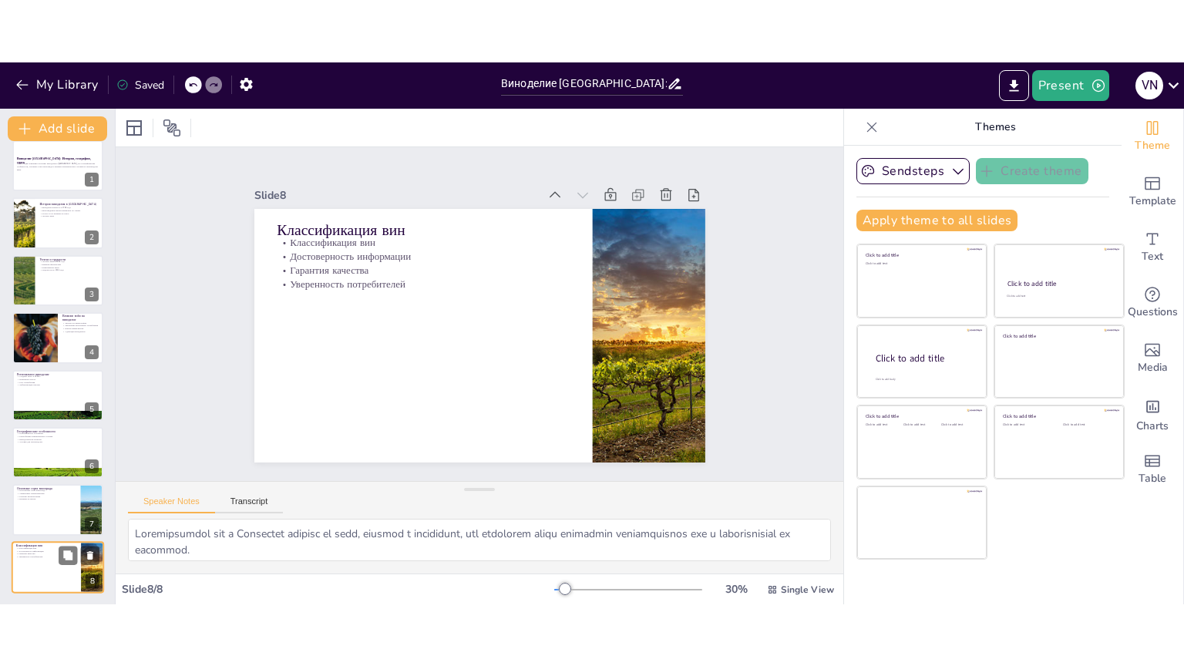
scroll to position [13, 0]
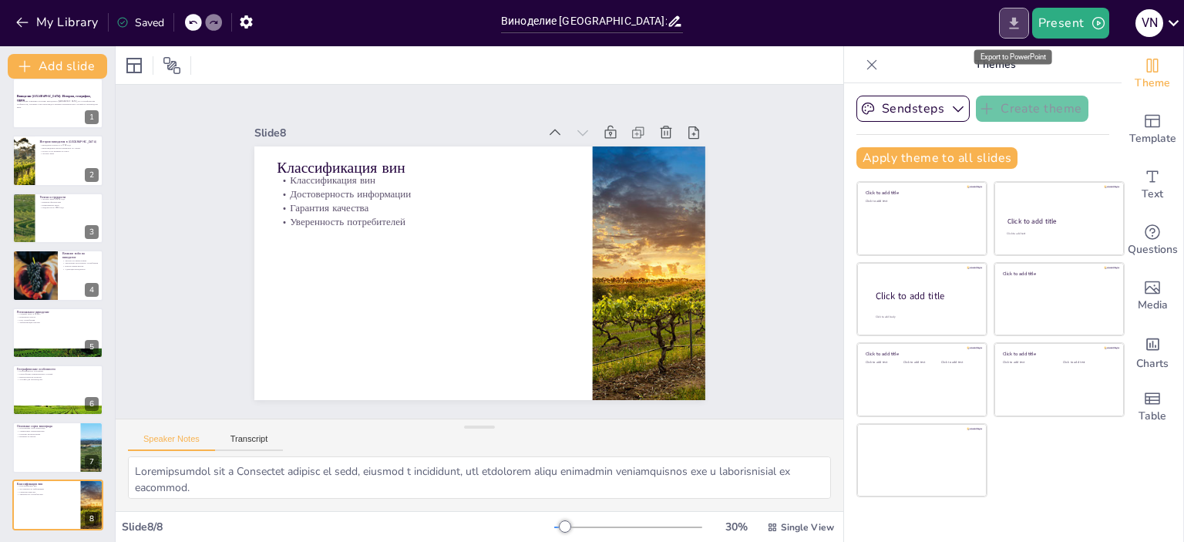
click at [1013, 24] on icon "Export to PowerPoint" at bounding box center [1013, 23] width 9 height 12
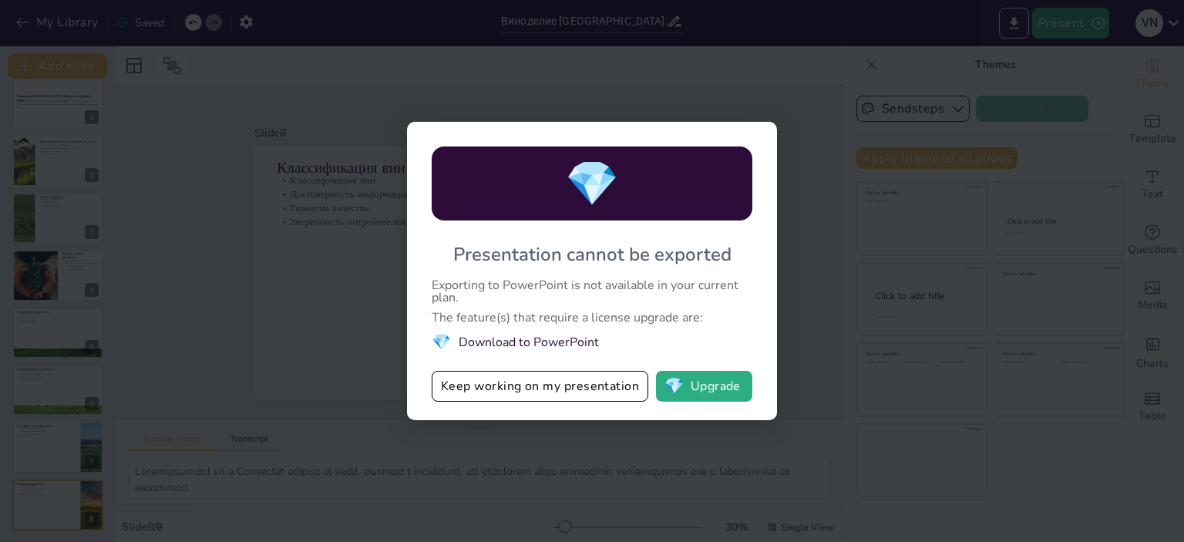
click at [621, 318] on div "The feature(s) that require a license upgrade are:" at bounding box center [592, 317] width 321 height 12
click at [708, 386] on button "💎 Upgrade" at bounding box center [704, 386] width 96 height 31
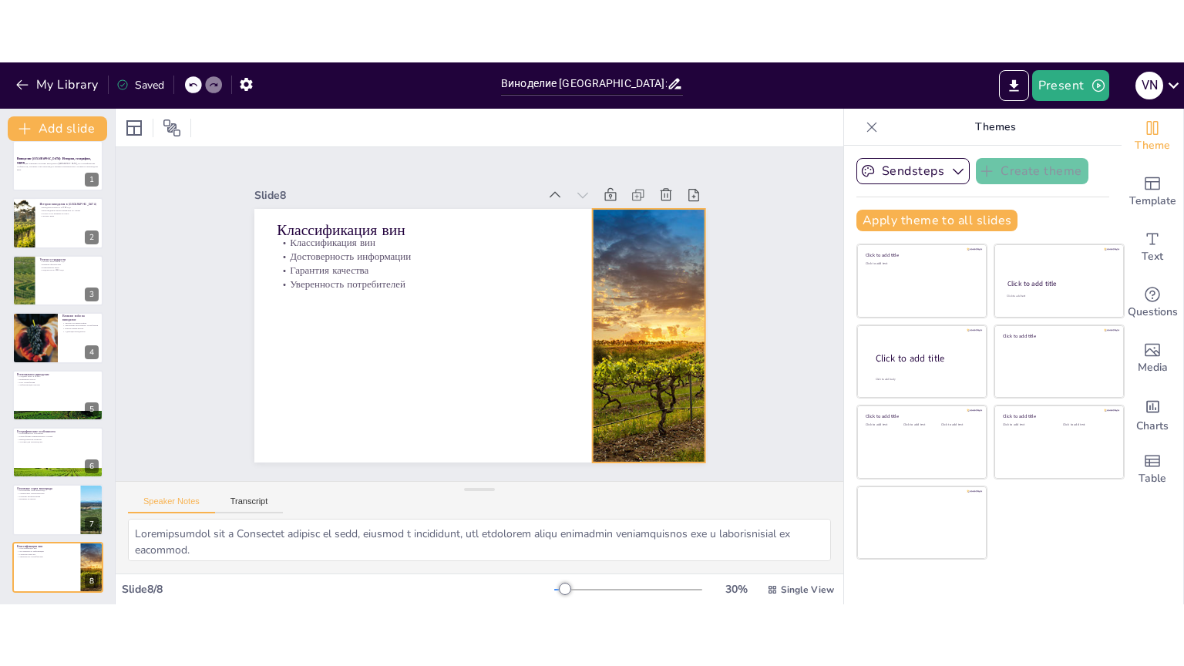
scroll to position [0, 0]
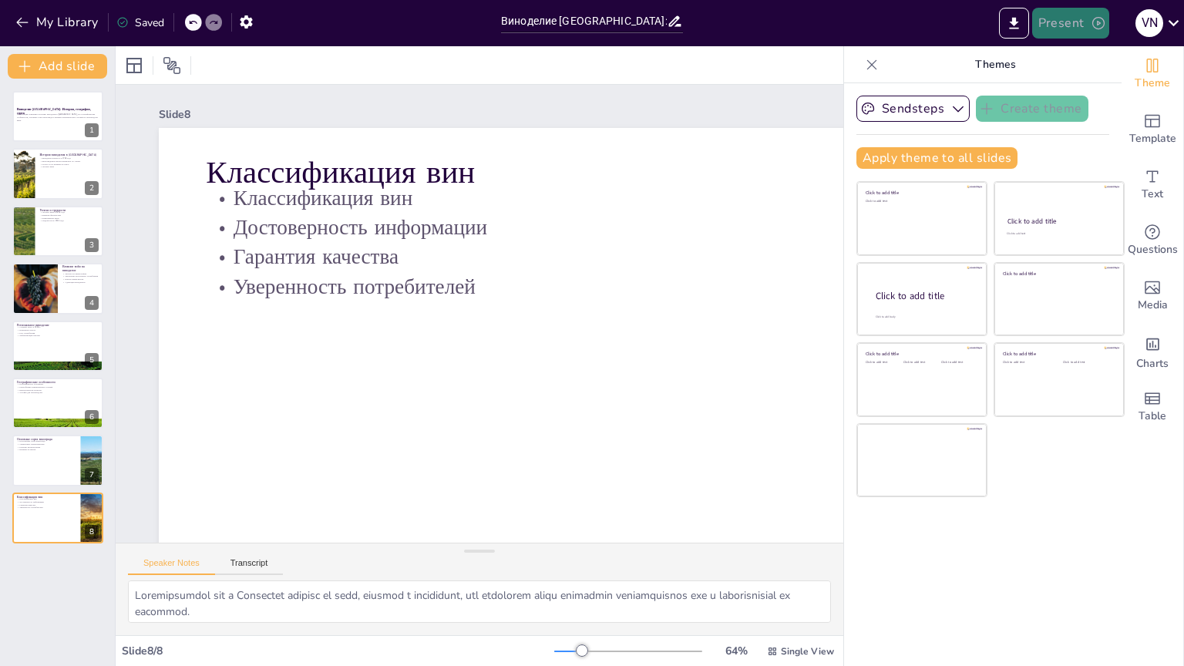
click at [1071, 22] on button "Present" at bounding box center [1070, 23] width 77 height 31
click at [1089, 95] on li "Play presentation" at bounding box center [1093, 94] width 121 height 25
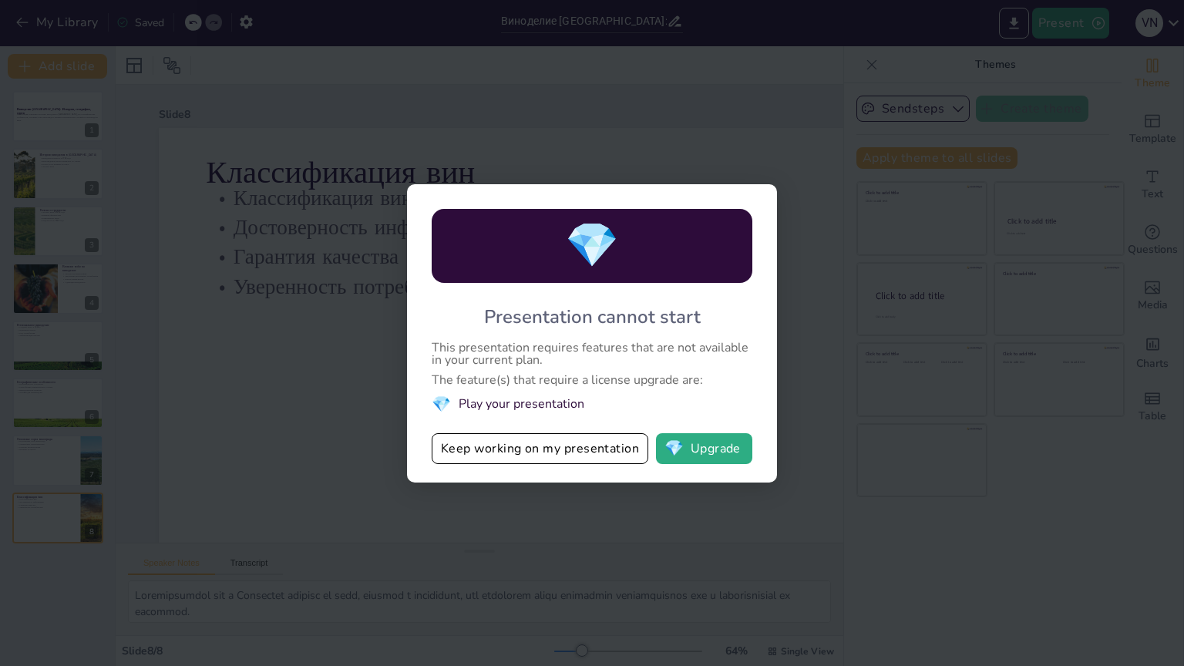
click at [598, 527] on div "💎 Presentation cannot start This presentation requires features that are not av…" at bounding box center [592, 333] width 1184 height 666
click at [872, 468] on div "💎 Presentation cannot start This presentation requires features that are not av…" at bounding box center [592, 333] width 1184 height 666
click at [573, 447] on button "Keep working on my presentation" at bounding box center [540, 448] width 217 height 31
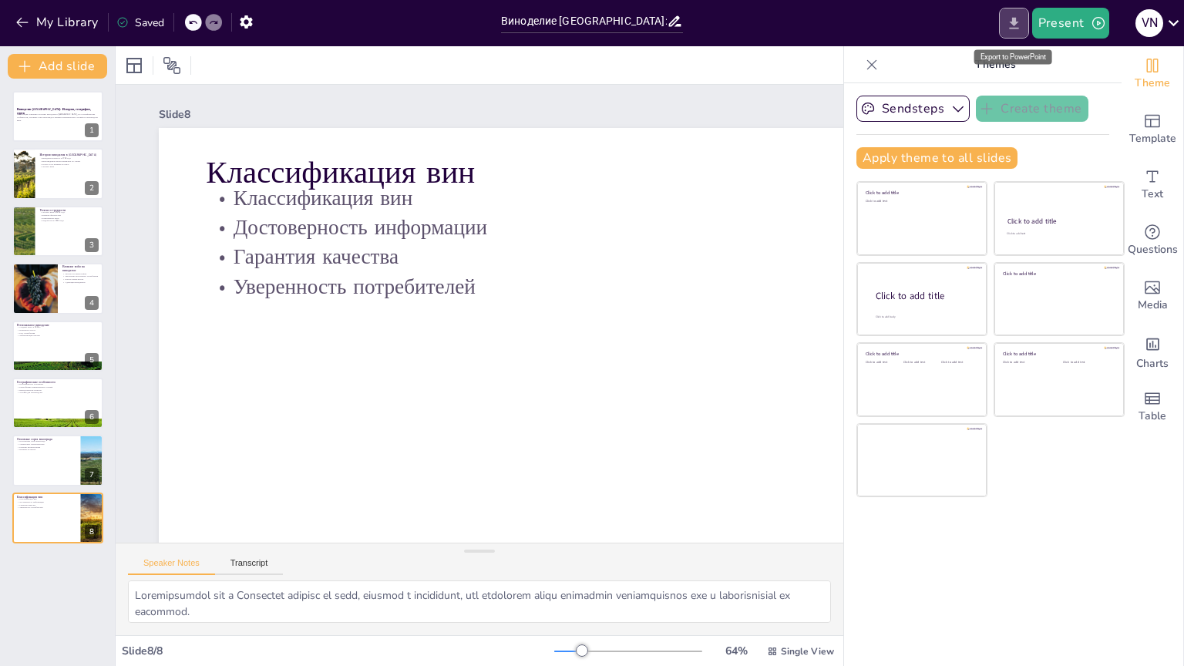
click at [1010, 25] on icon "Export to PowerPoint" at bounding box center [1014, 23] width 16 height 16
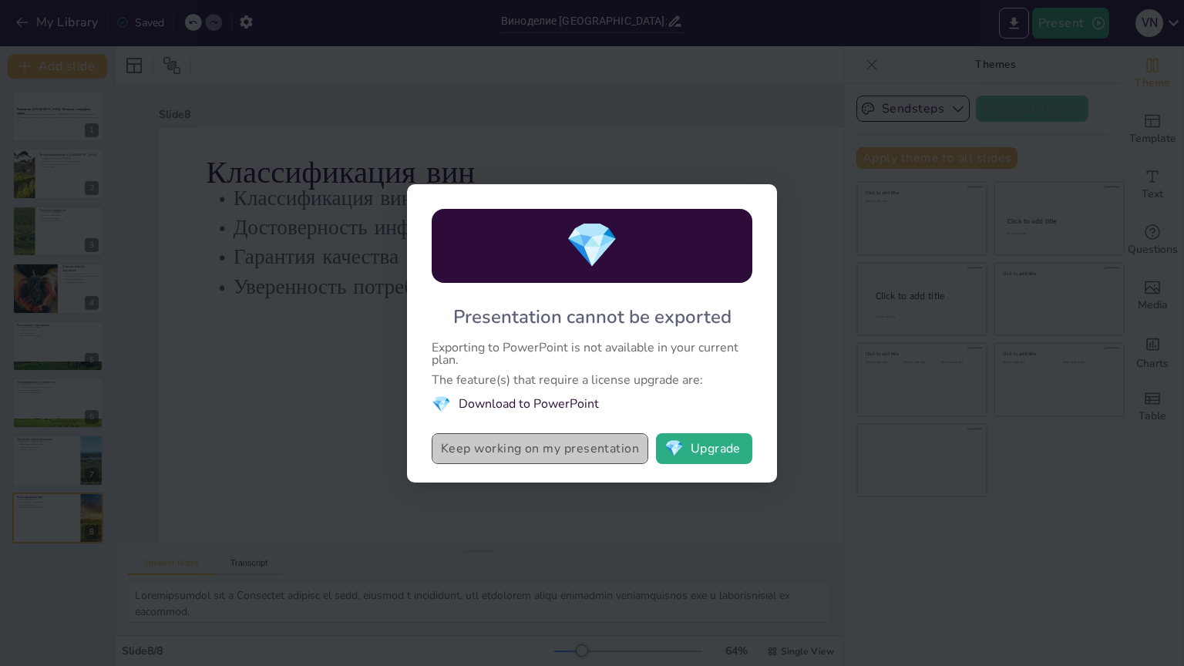
click at [562, 449] on button "Keep working on my presentation" at bounding box center [540, 448] width 217 height 31
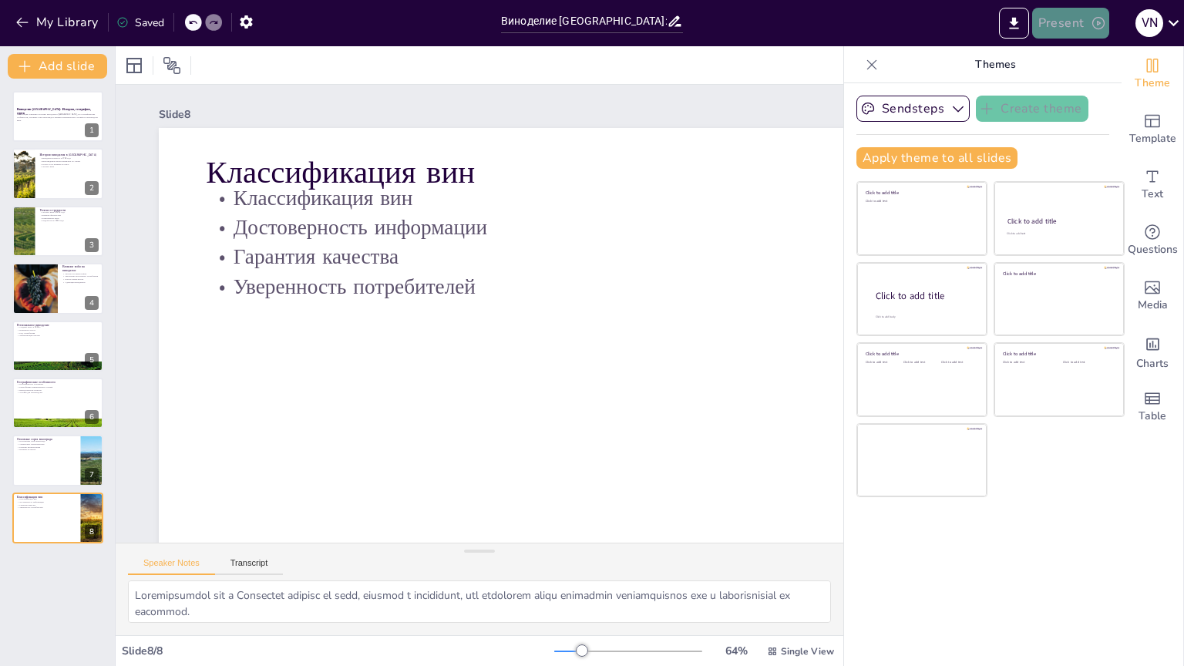
click at [1067, 29] on button "Present" at bounding box center [1070, 23] width 77 height 31
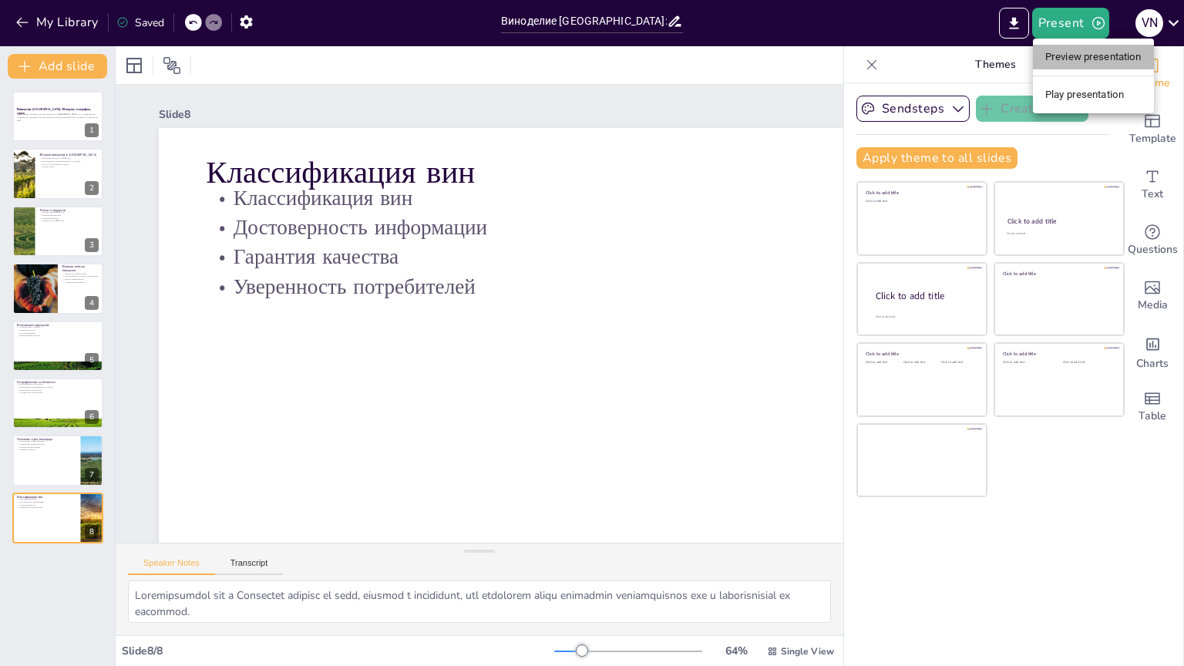
click at [1079, 59] on li "Preview presentation" at bounding box center [1093, 57] width 121 height 25
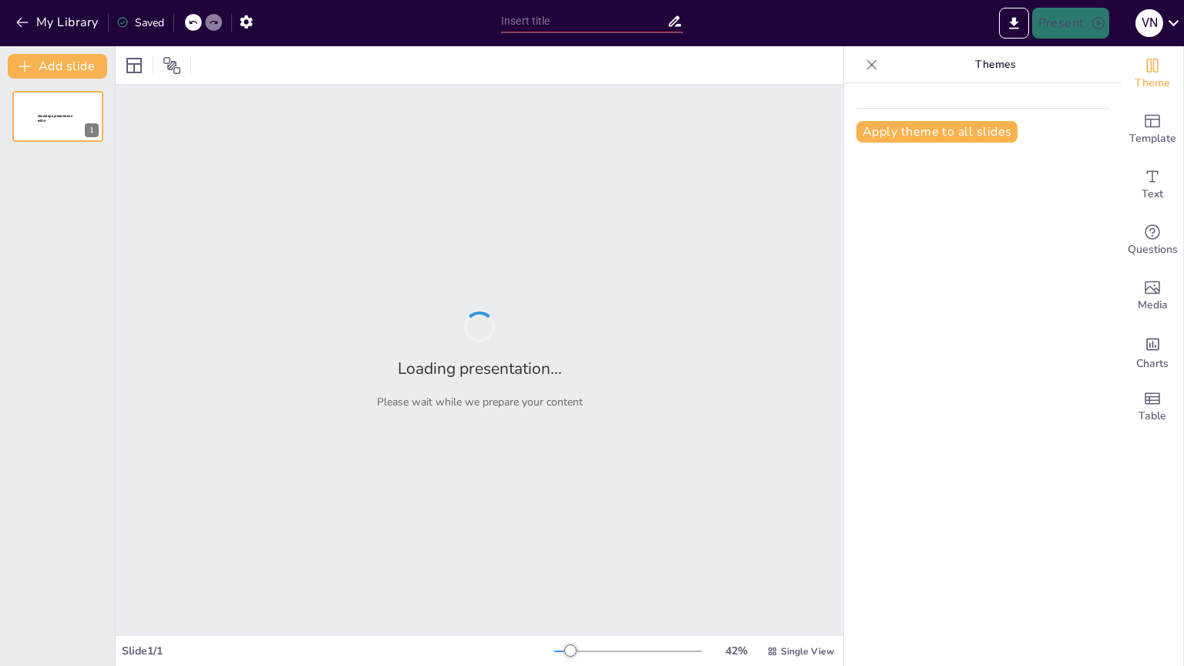
type input "Виноделие Австралии: История, география, сорта"
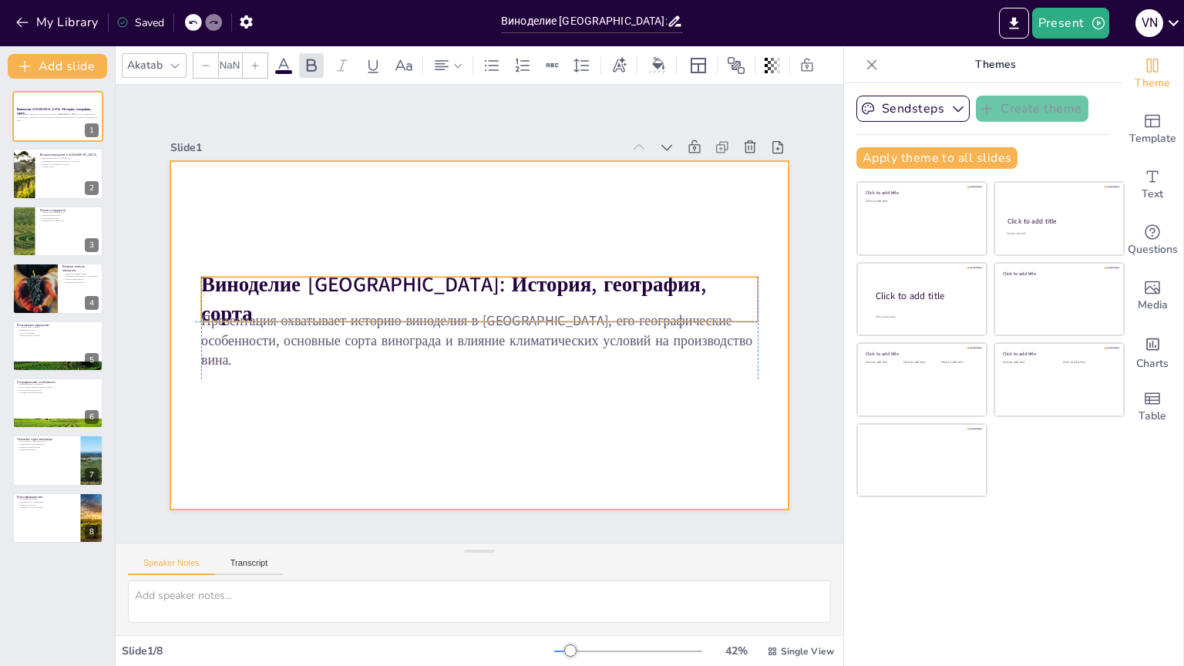
type input "48"
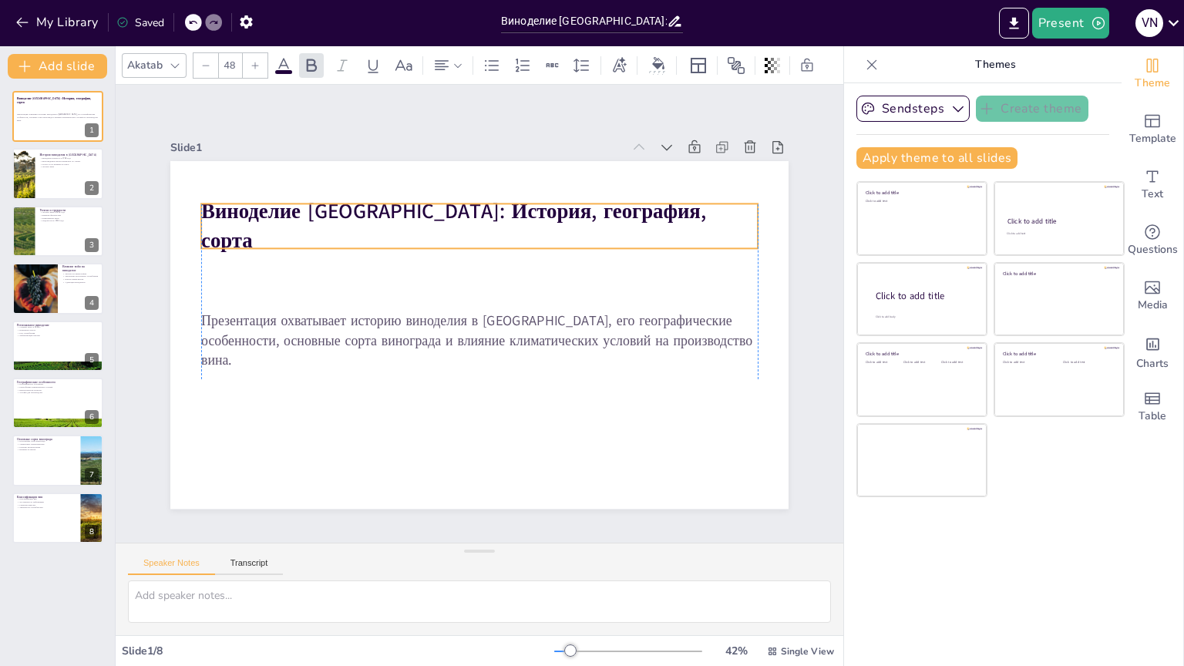
drag, startPoint x: 284, startPoint y: 272, endPoint x: 286, endPoint y: 198, distance: 74.0
click at [341, 198] on div "Виноделие Австралии: История, география, сорта" at bounding box center [392, 323] width 103 height 558
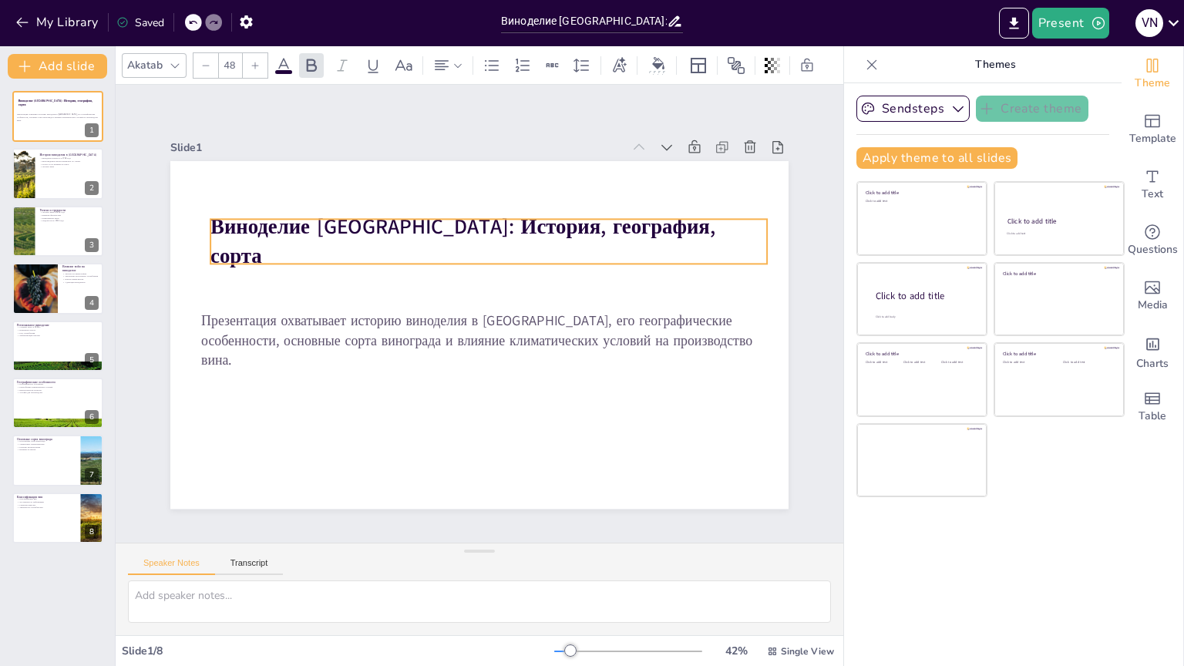
drag, startPoint x: 322, startPoint y: 220, endPoint x: 332, endPoint y: 236, distance: 18.4
click at [450, 236] on span "Виноделие Австралии: История, география, сорта" at bounding box center [565, 328] width 231 height 484
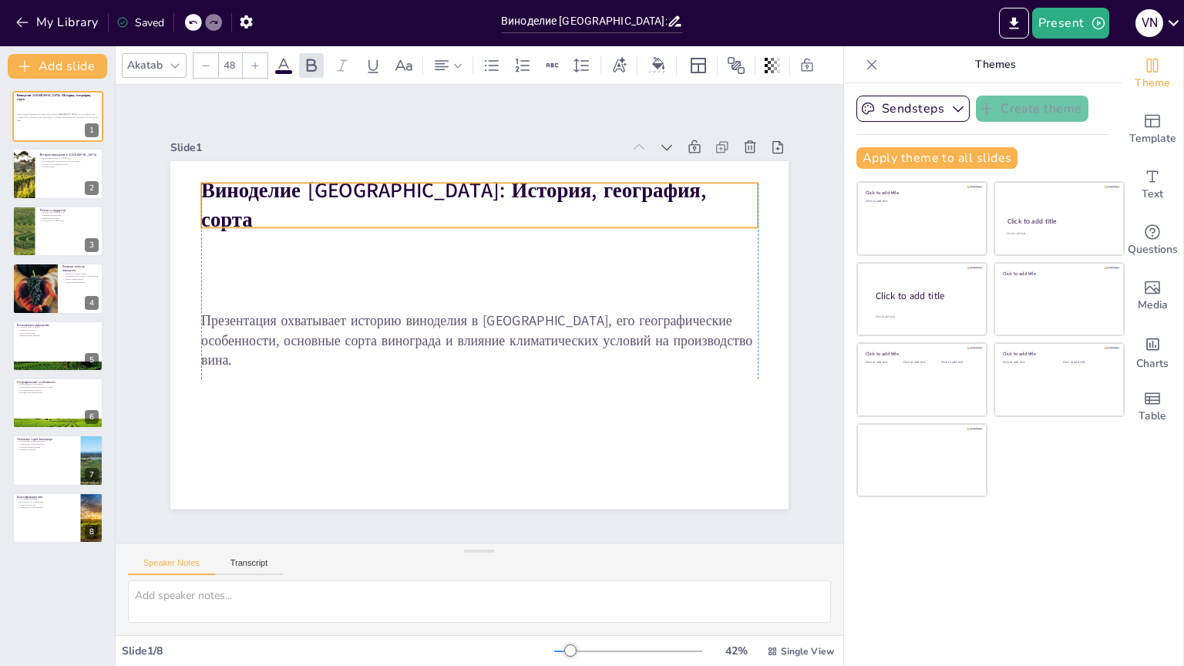
drag, startPoint x: 273, startPoint y: 237, endPoint x: 259, endPoint y: 202, distance: 38.1
click at [560, 202] on span "Виноделие Австралии: История, география, сорта" at bounding box center [588, 287] width 57 height 505
click at [139, 108] on div "Slide 1 Виноделие Австралии: История, география, сорта Презентация охватывает и…" at bounding box center [478, 314] width 833 height 660
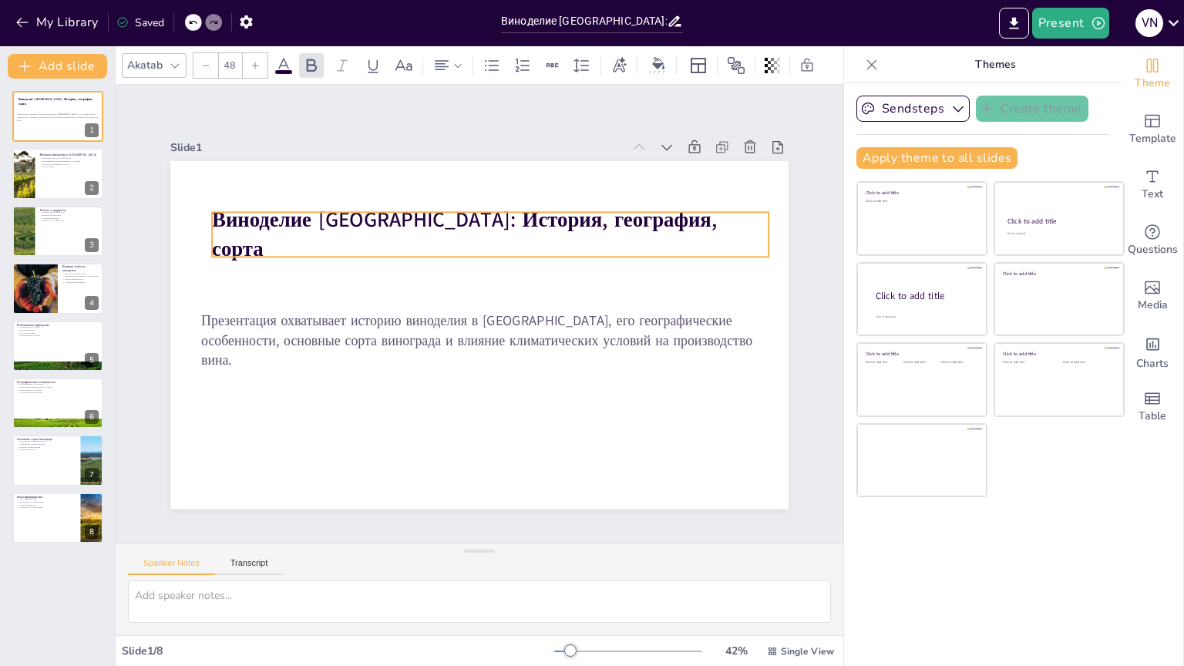
drag, startPoint x: 287, startPoint y: 203, endPoint x: 298, endPoint y: 232, distance: 30.5
click at [298, 232] on span "Виноделие Австралии: История, география, сорта" at bounding box center [481, 219] width 506 height 133
click at [281, 126] on div "Slide 1 Виноделие Австралии: История, география, сорта Презентация охватывает и…" at bounding box center [479, 314] width 453 height 656
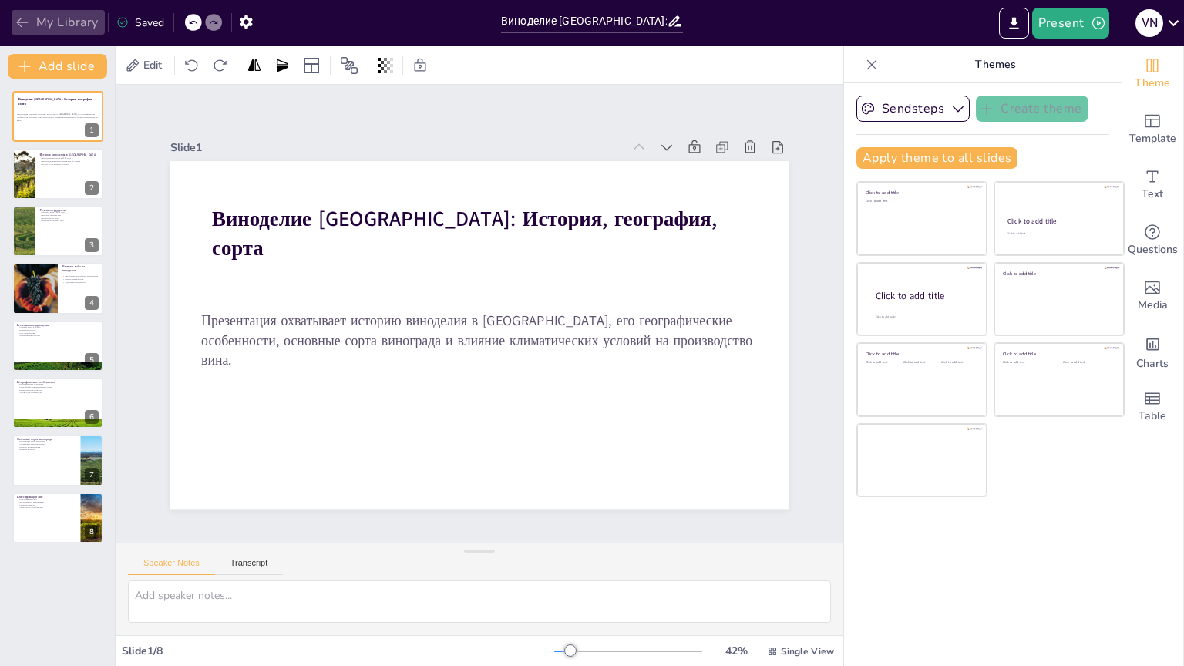
click at [71, 18] on button "My Library" at bounding box center [58, 22] width 93 height 25
